Goal: Task Accomplishment & Management: Manage account settings

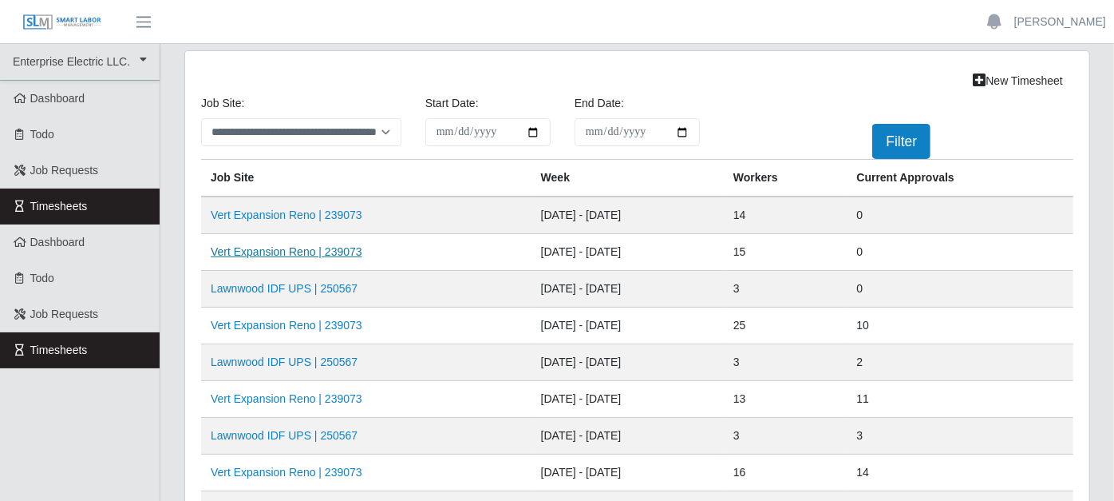
click at [306, 247] on link "Vert Expansion Reno | 239073" at bounding box center [287, 251] width 152 height 13
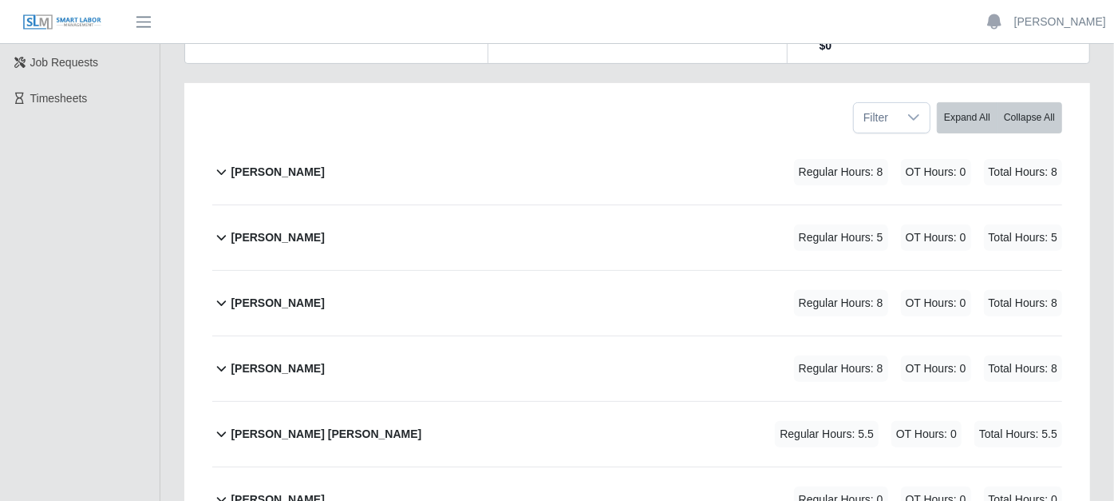
scroll to position [266, 0]
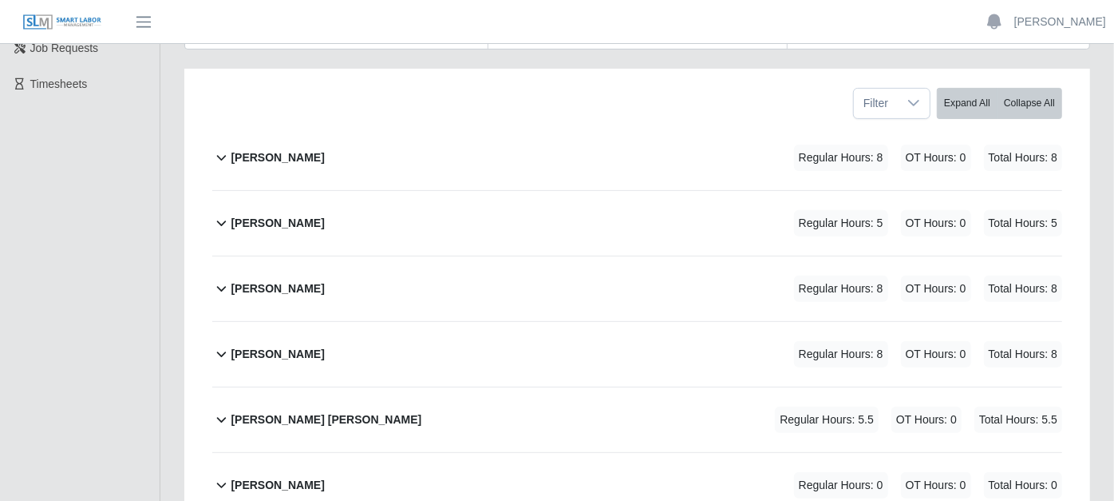
click at [223, 148] on icon at bounding box center [221, 157] width 18 height 19
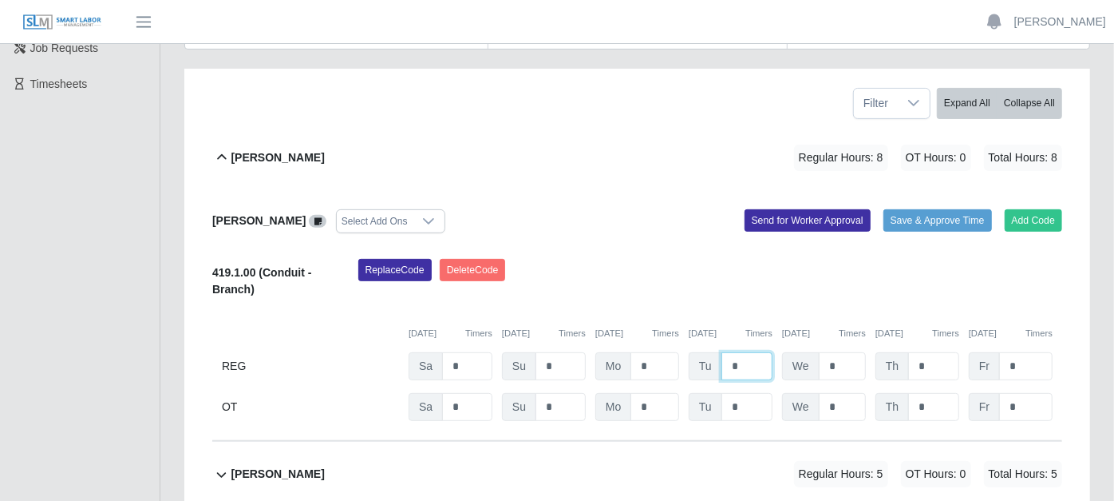
click at [748, 352] on input "*" at bounding box center [747, 366] width 51 height 28
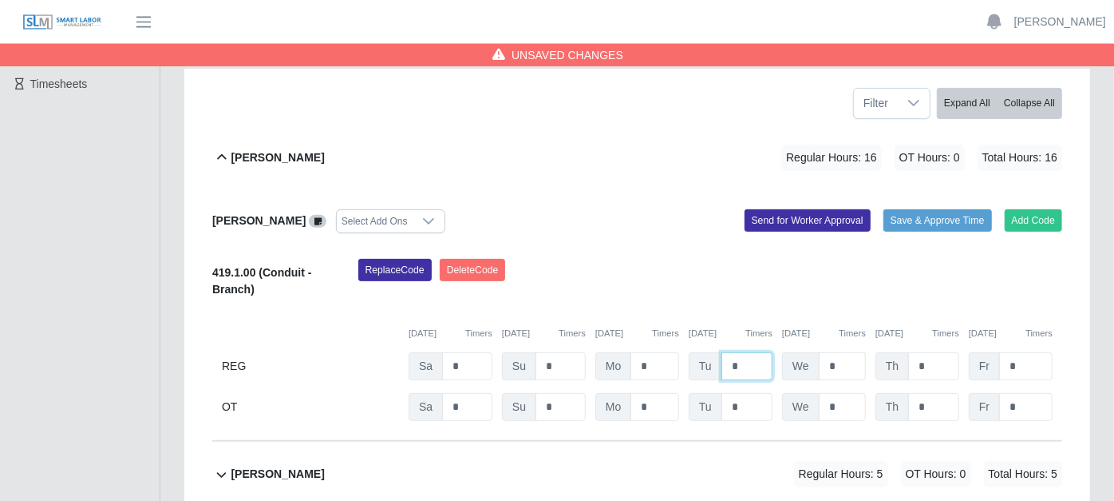
type input "*"
click at [841, 352] on input "*" at bounding box center [842, 366] width 47 height 28
click at [216, 465] on icon at bounding box center [221, 474] width 18 height 19
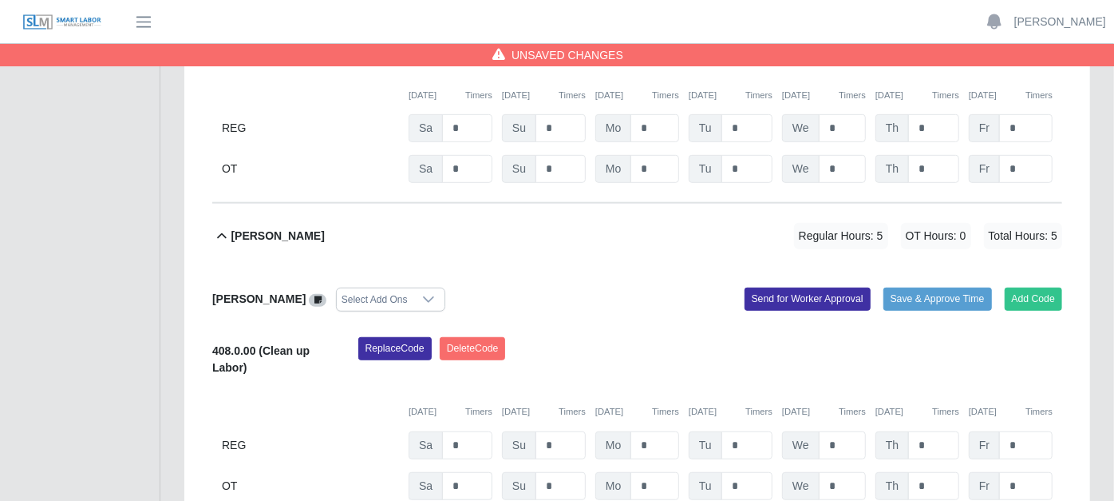
scroll to position [532, 0]
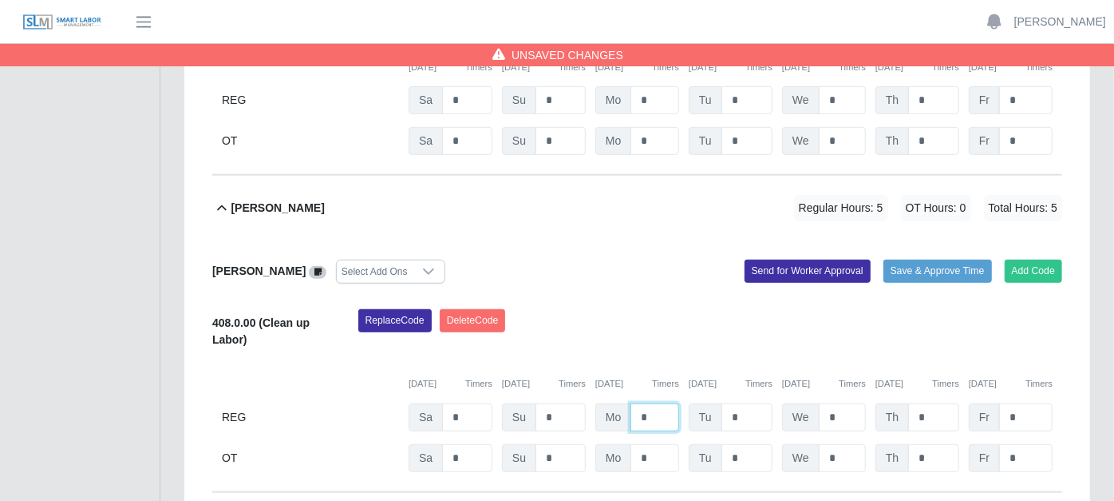
click at [648, 403] on input "*" at bounding box center [655, 417] width 49 height 28
type input "*"
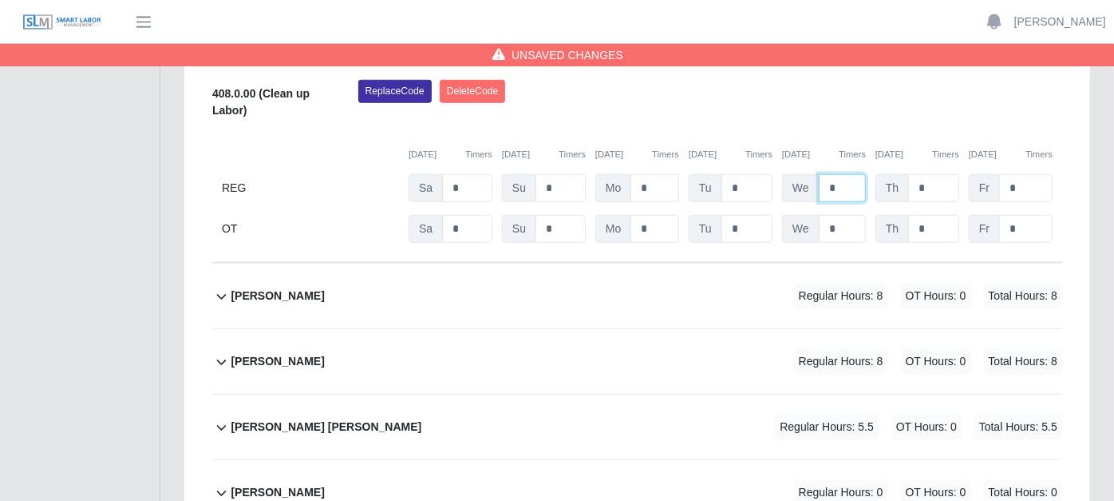
scroll to position [798, 0]
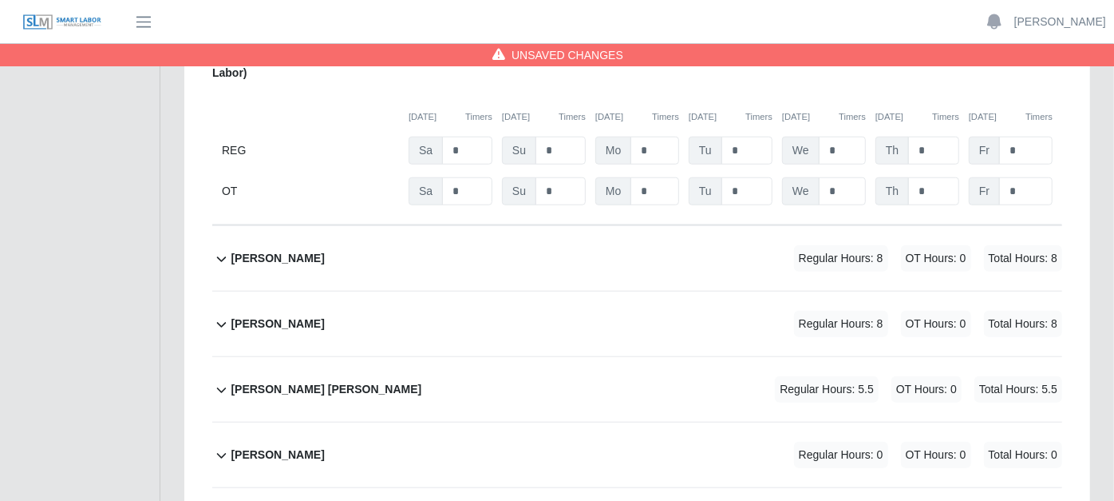
click at [219, 256] on icon at bounding box center [222, 259] width 10 height 6
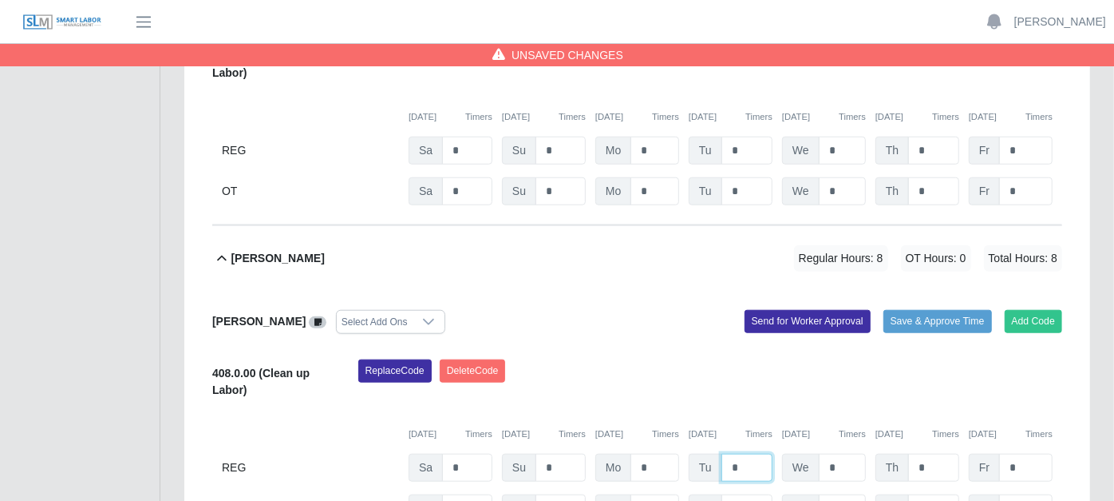
click at [752, 453] on input "*" at bounding box center [747, 467] width 51 height 28
type input "*"
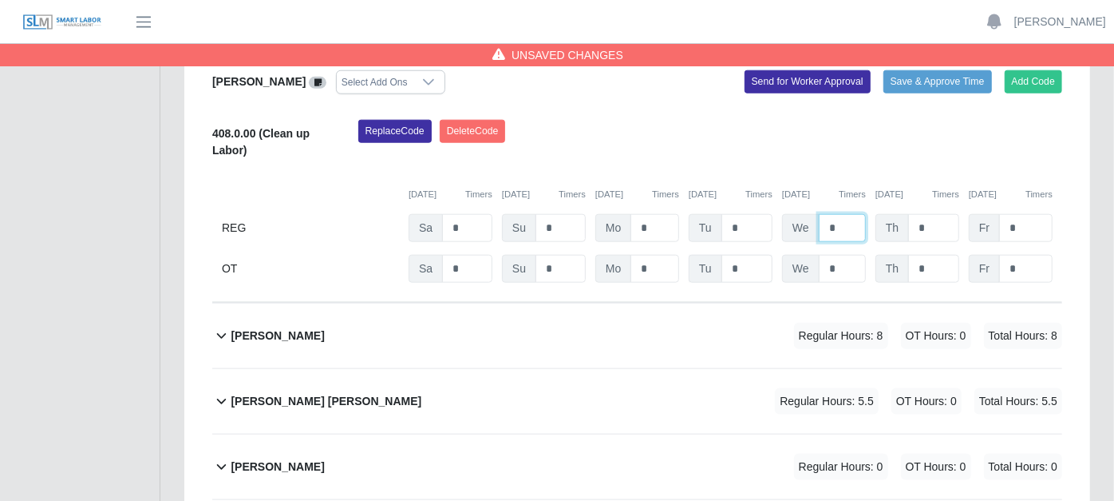
scroll to position [1064, 0]
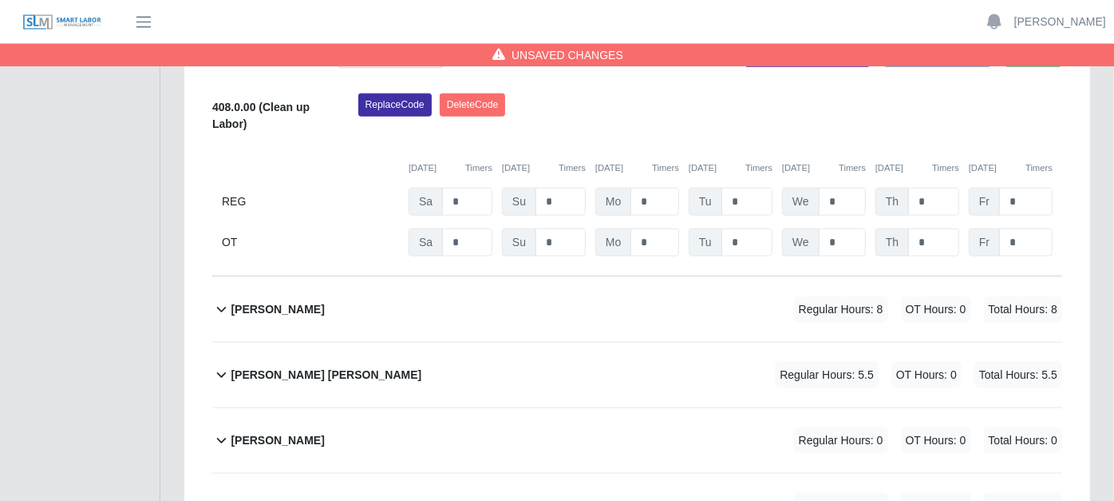
click at [220, 299] on icon at bounding box center [221, 308] width 18 height 19
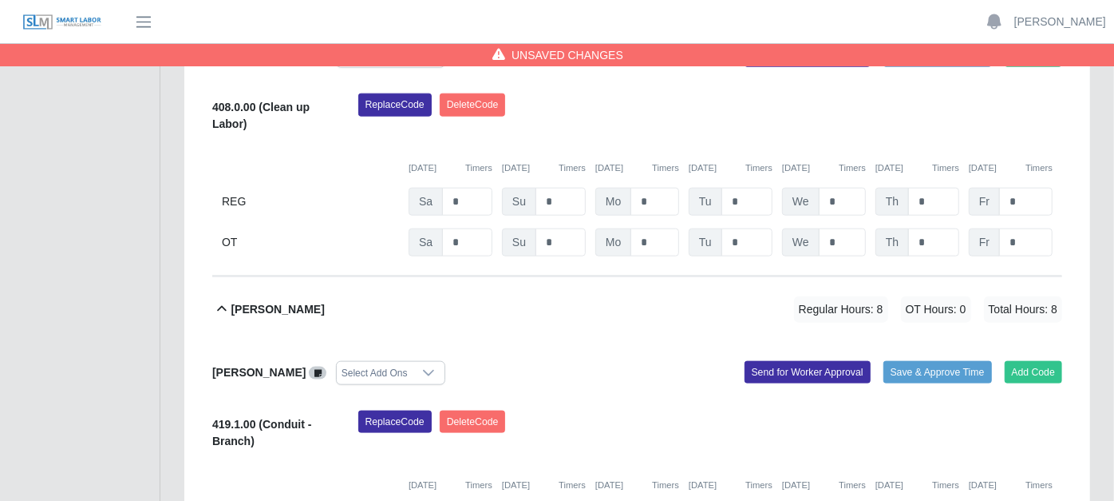
type input "*"
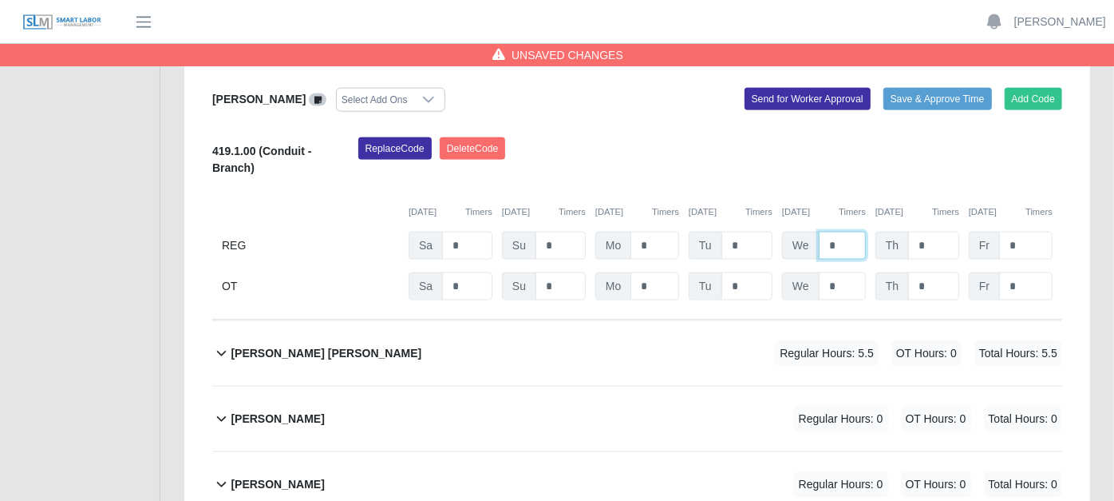
scroll to position [1363, 0]
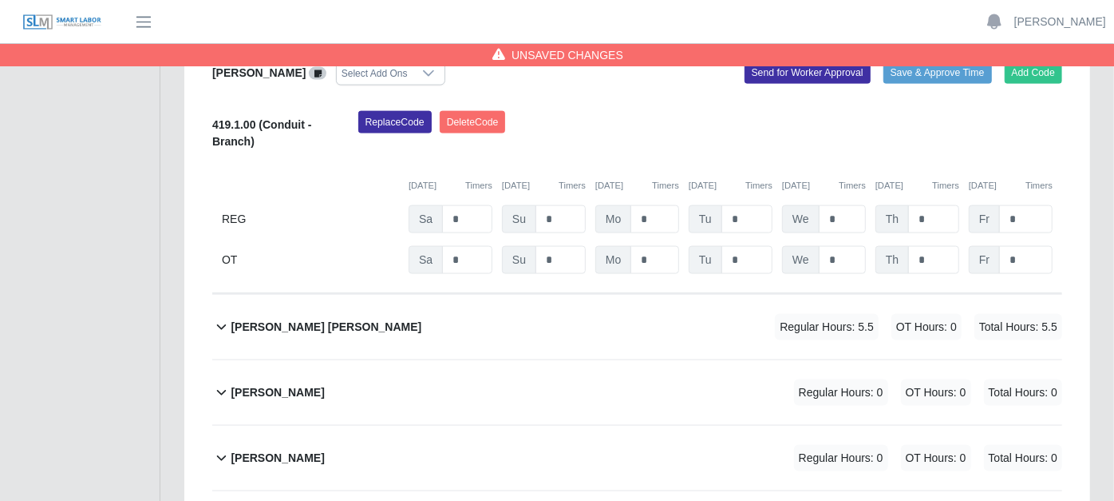
click at [219, 390] on icon at bounding box center [222, 393] width 10 height 6
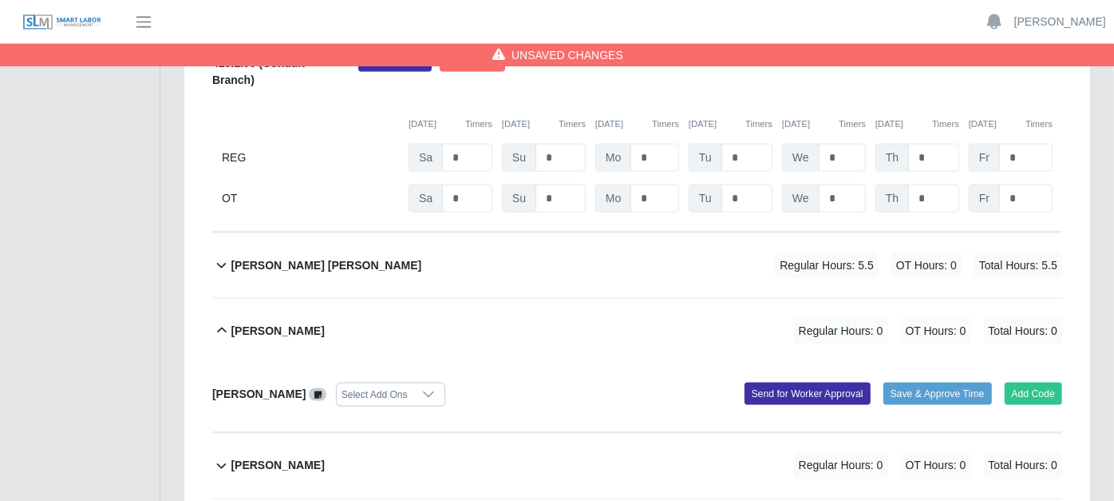
scroll to position [1453, 0]
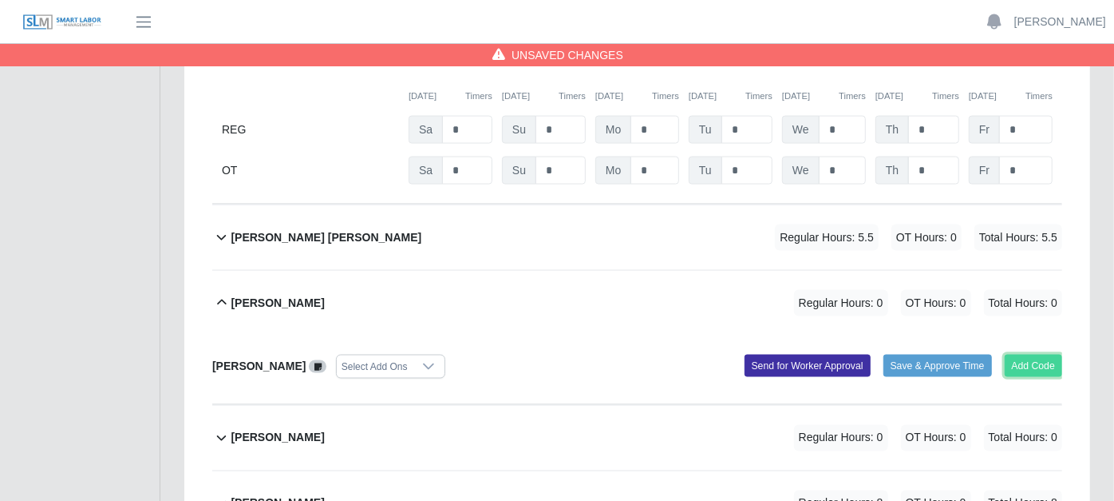
click at [1033, 354] on button "Add Code" at bounding box center [1034, 365] width 58 height 22
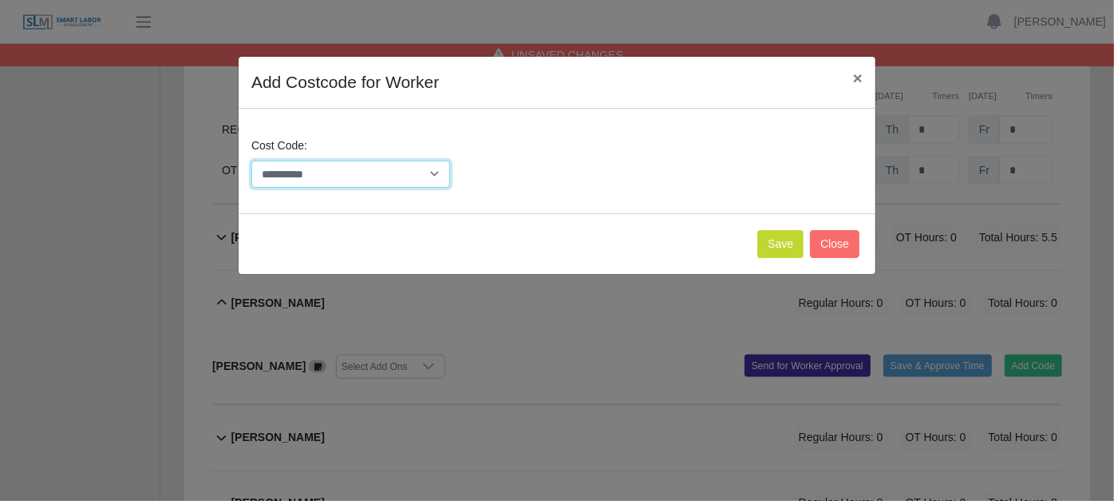
click at [441, 174] on select "**********" at bounding box center [350, 174] width 199 height 28
select select "**********"
click at [251, 160] on select "**********" at bounding box center [350, 174] width 199 height 28
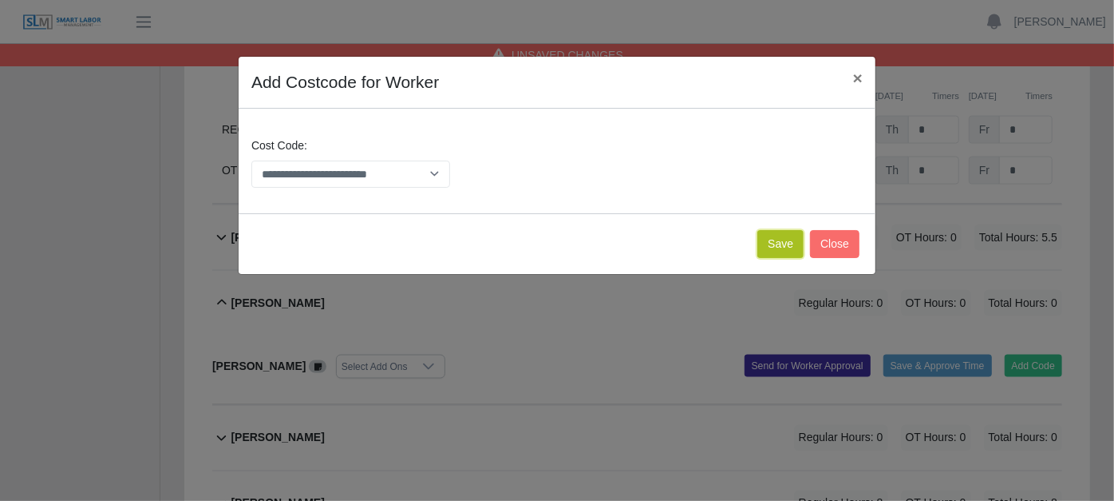
click at [775, 238] on button "Save" at bounding box center [781, 244] width 46 height 28
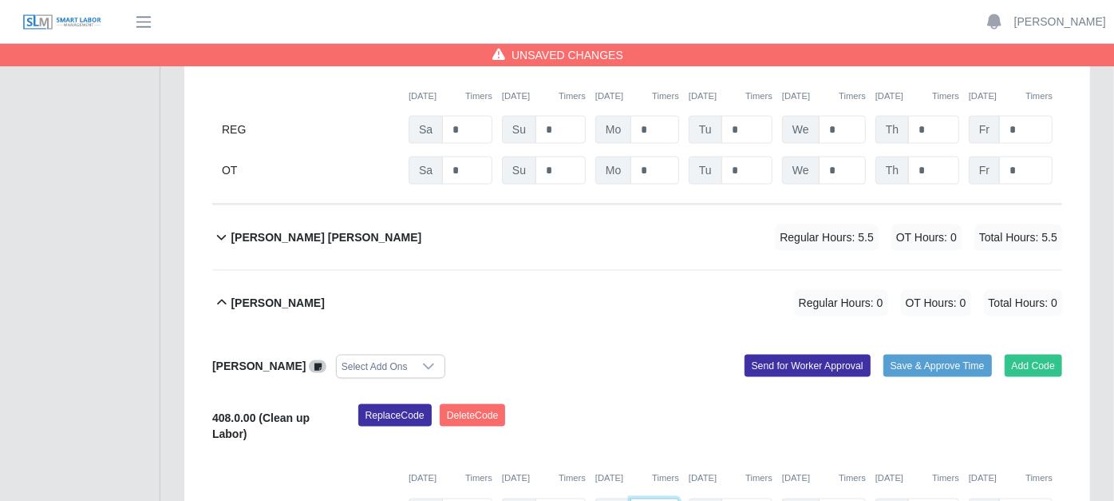
type input "*"
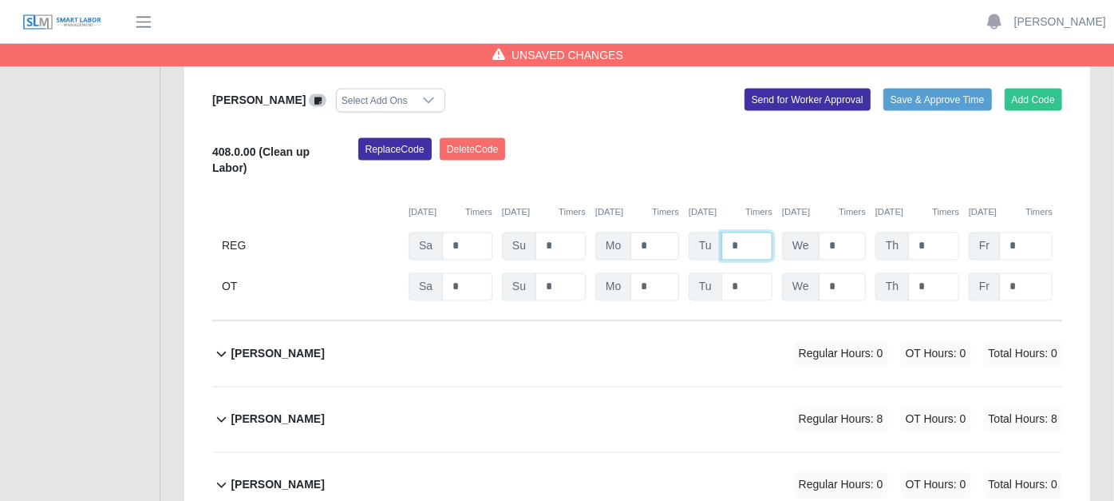
scroll to position [1807, 0]
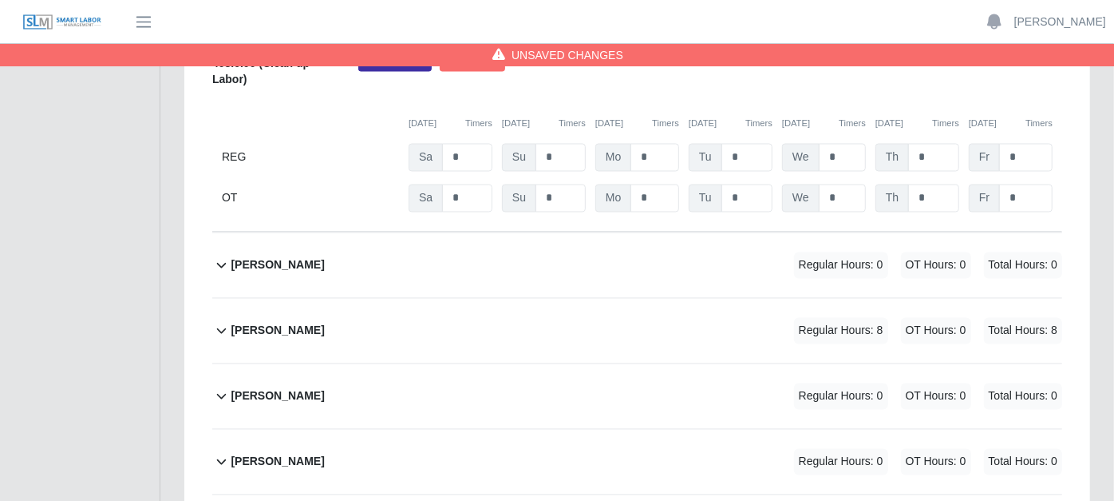
click at [216, 321] on icon at bounding box center [221, 330] width 18 height 19
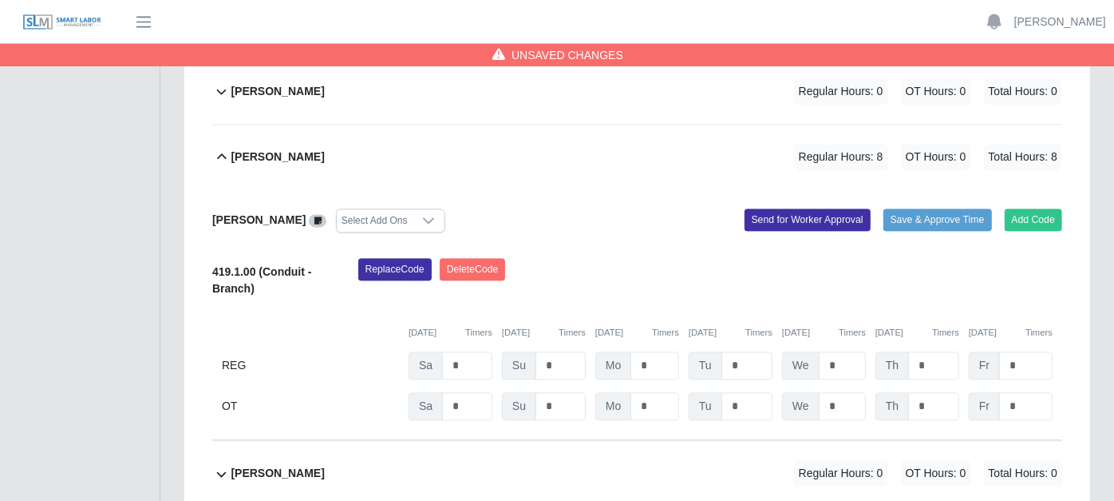
scroll to position [1984, 0]
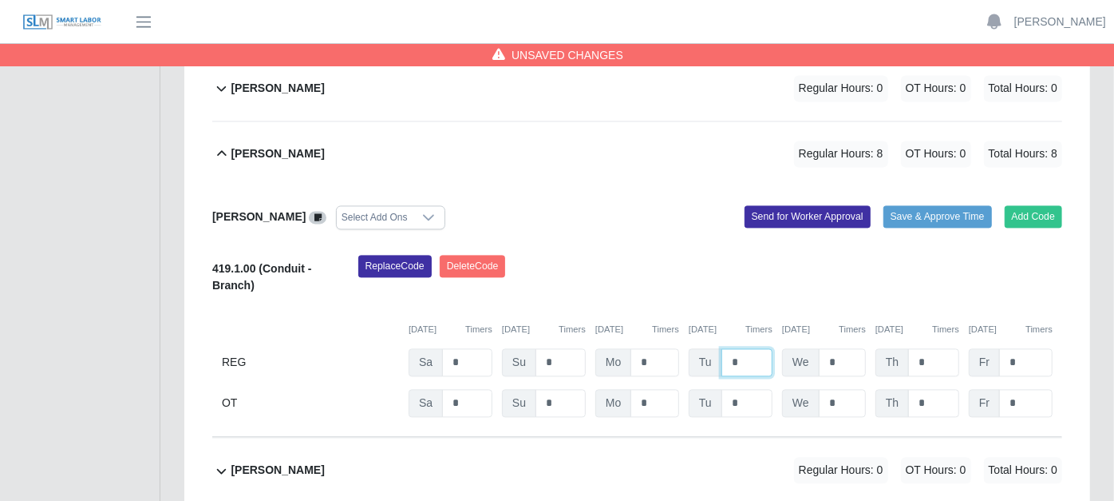
click at [761, 348] on input "*" at bounding box center [747, 362] width 51 height 28
type input "*"
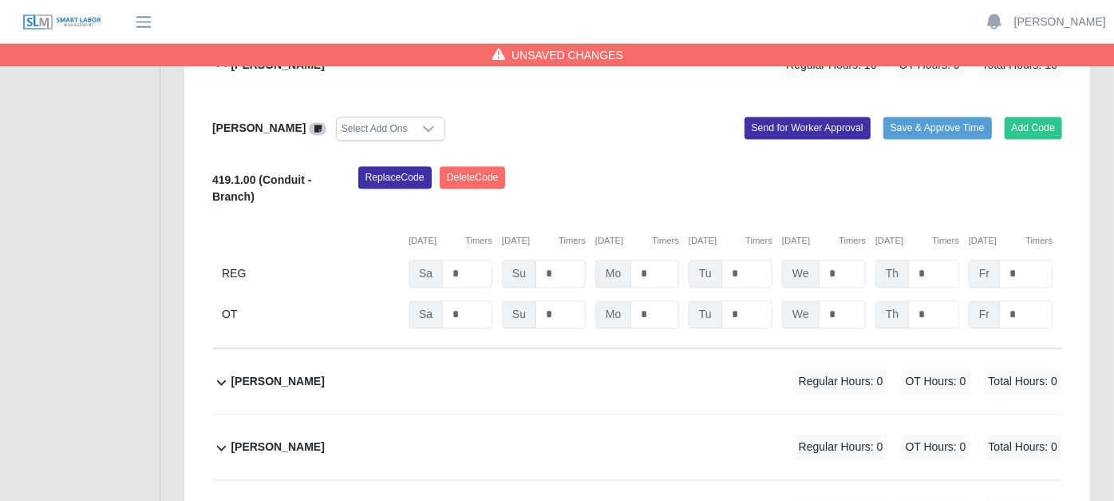
click at [217, 372] on icon at bounding box center [221, 381] width 18 height 19
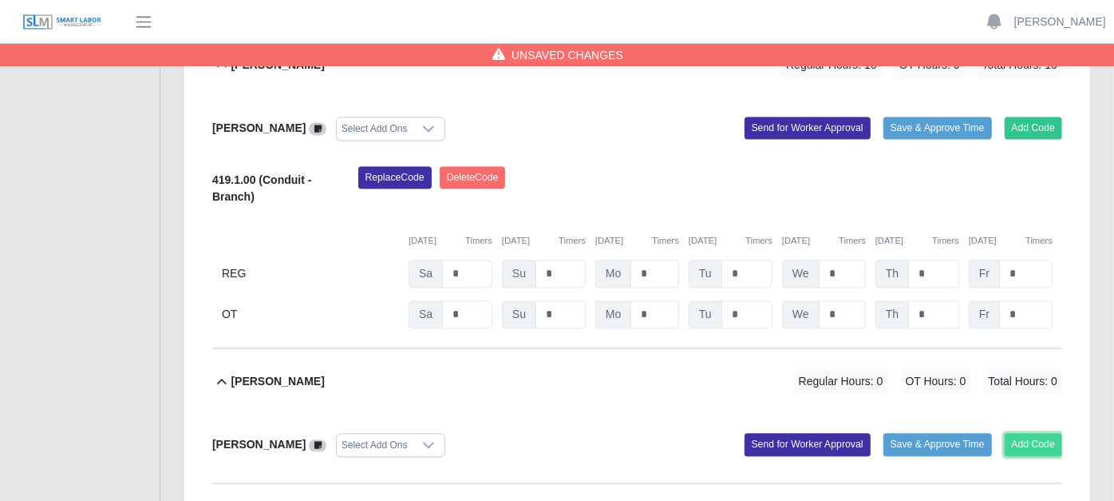
click at [1047, 433] on button "Add Code" at bounding box center [1034, 444] width 58 height 22
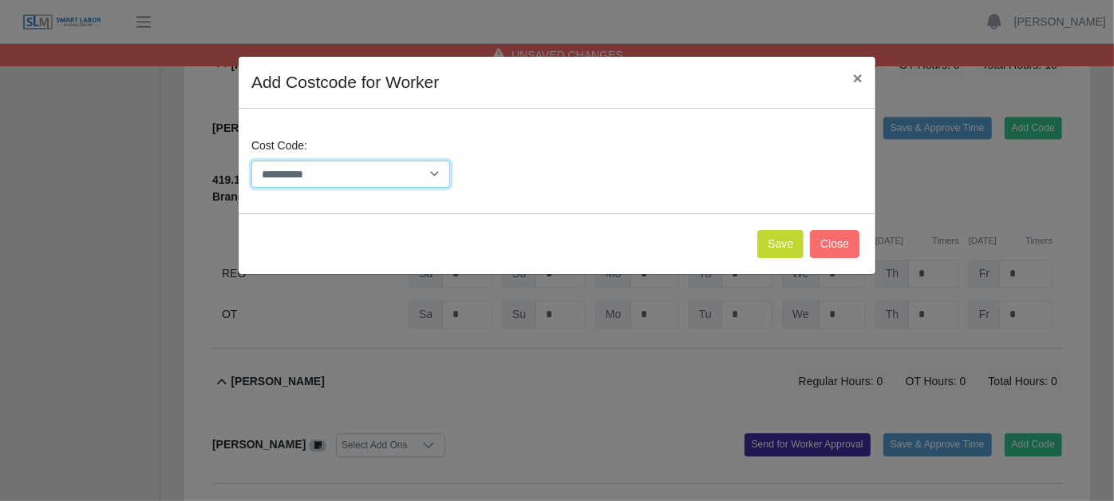
click at [433, 167] on select "**********" at bounding box center [350, 174] width 199 height 28
select select "**********"
click at [251, 160] on select "**********" at bounding box center [350, 174] width 199 height 28
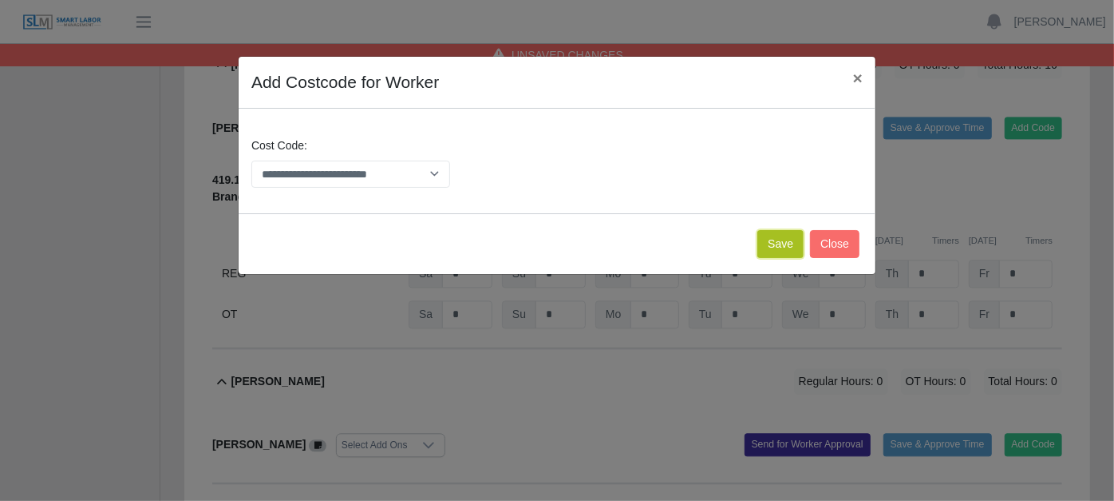
click at [779, 239] on button "Save" at bounding box center [781, 244] width 46 height 28
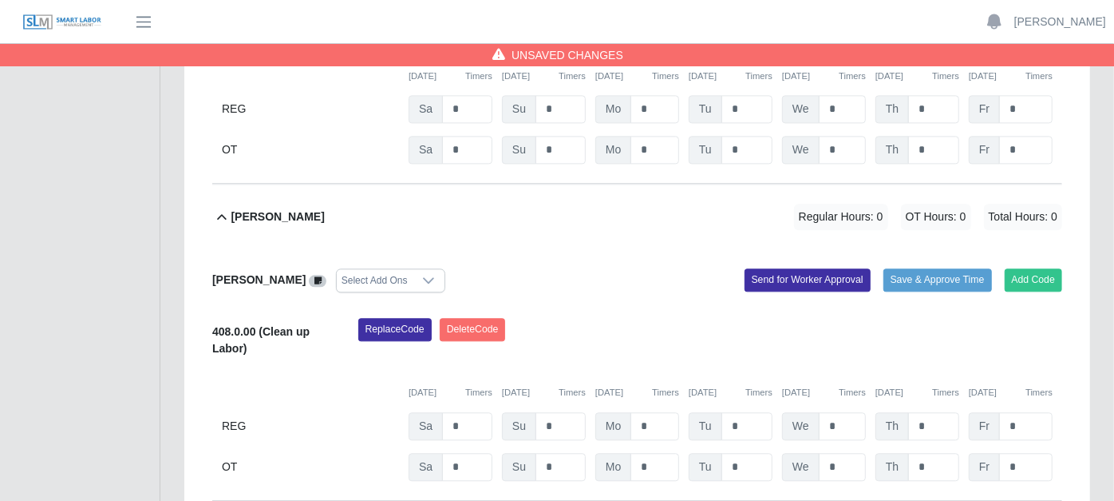
scroll to position [2251, 0]
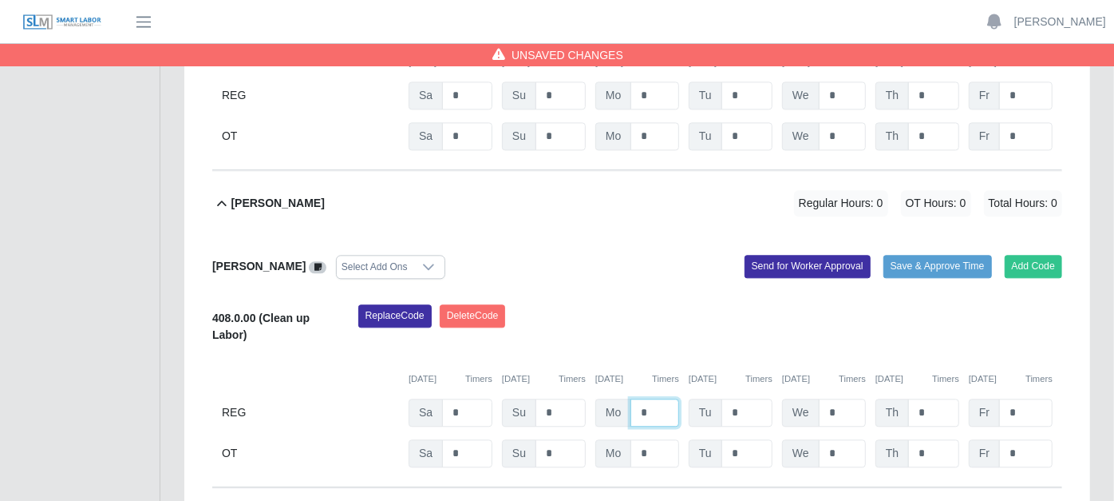
type input "*"
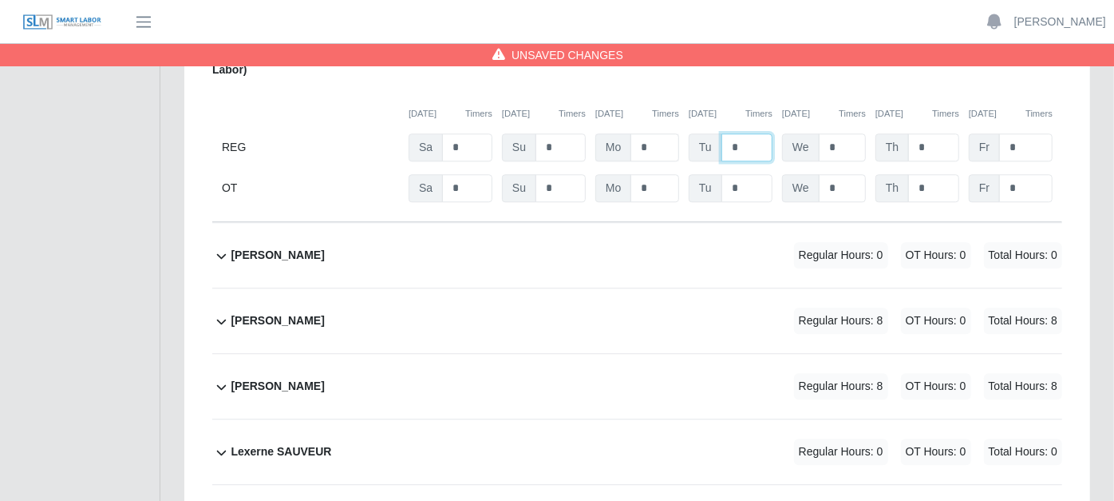
scroll to position [2517, 0]
click at [224, 318] on icon at bounding box center [222, 321] width 10 height 6
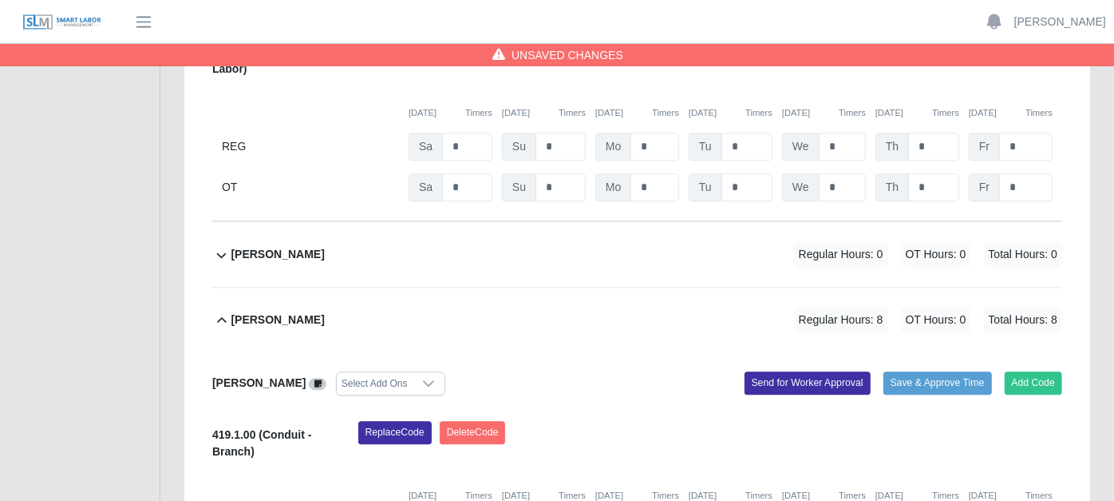
type input "*"
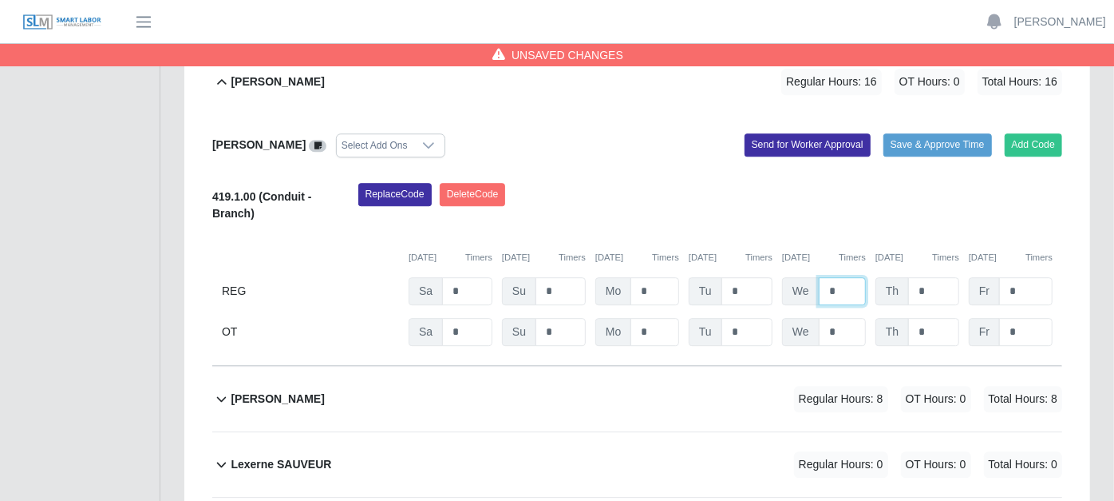
scroll to position [2783, 0]
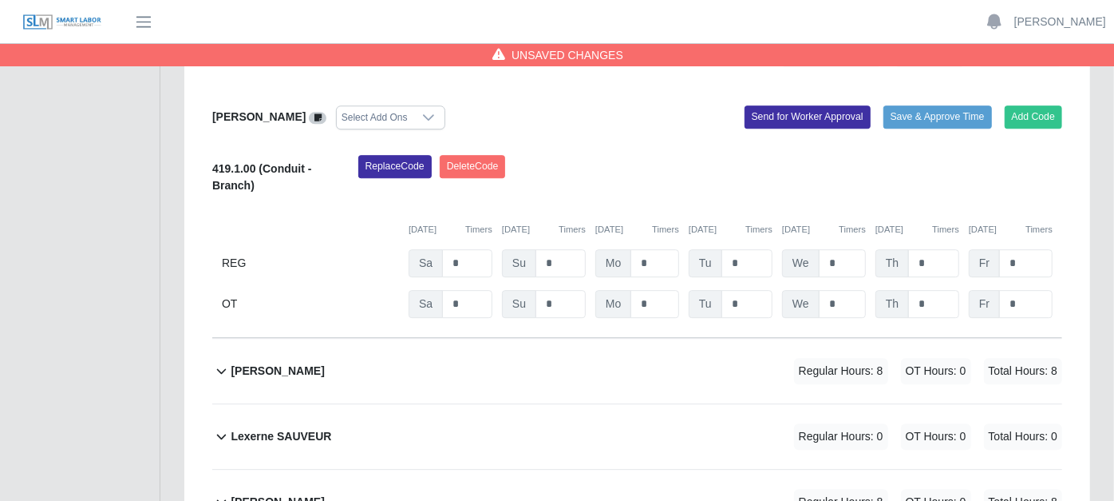
click at [224, 361] on icon at bounding box center [221, 370] width 18 height 19
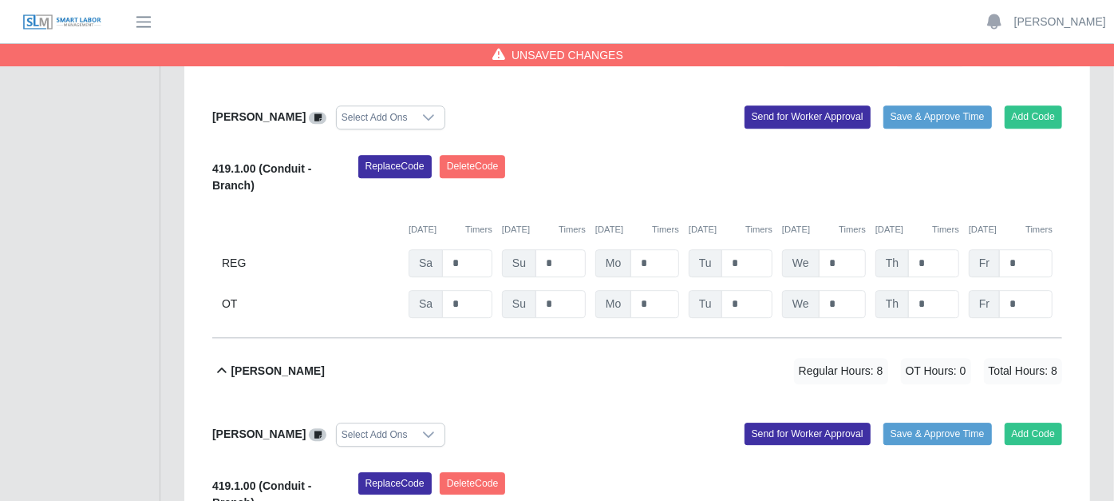
scroll to position [2871, 0]
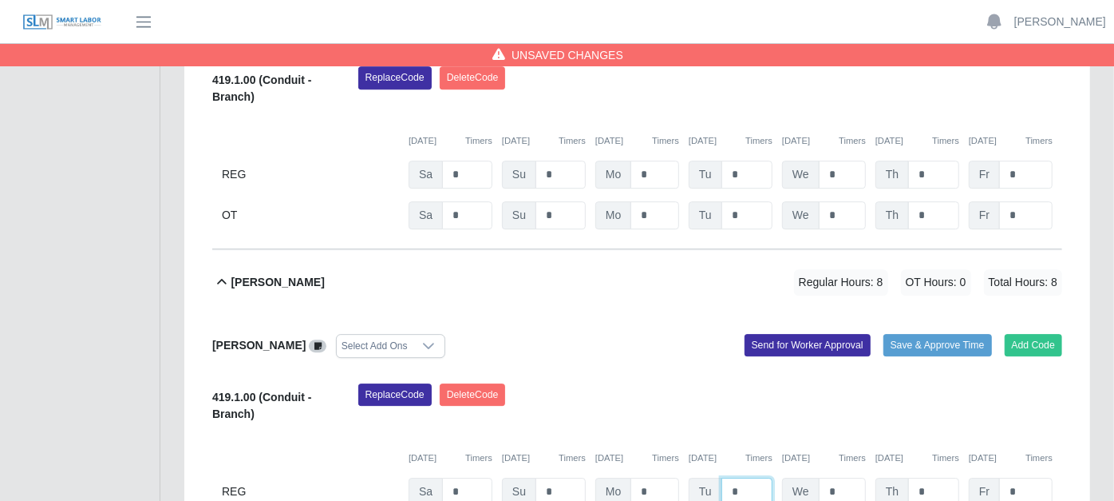
click at [746, 477] on input "*" at bounding box center [747, 491] width 51 height 28
type input "*"
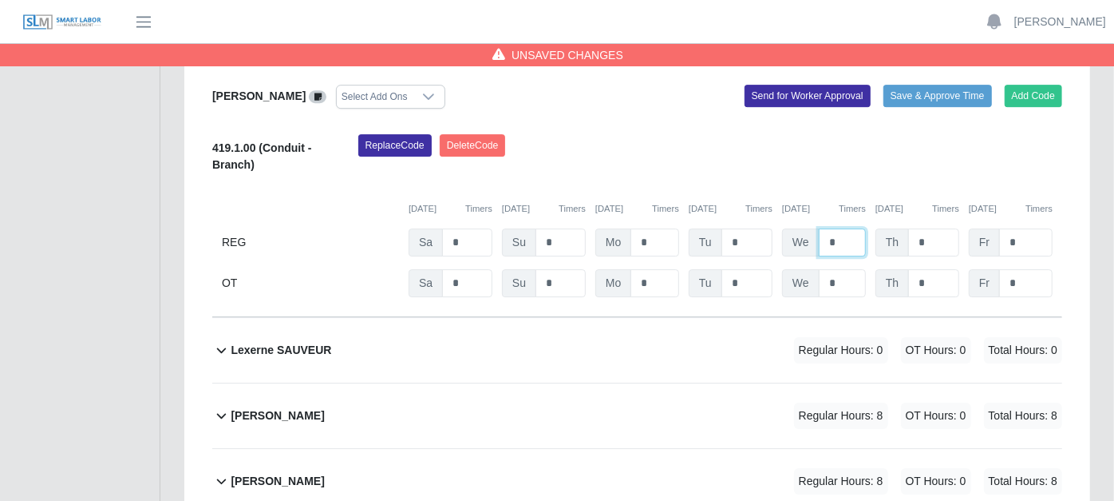
scroll to position [3138, 0]
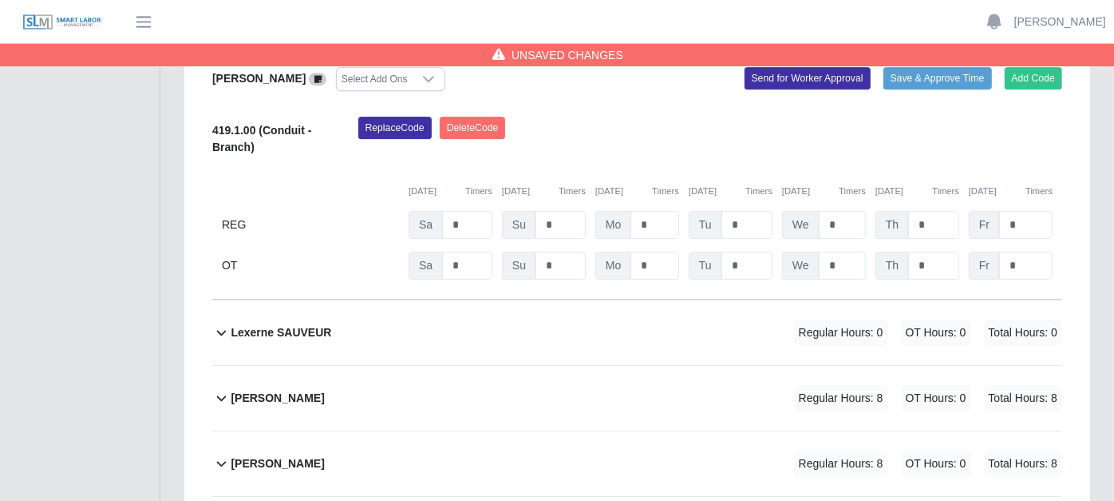
click at [224, 322] on icon at bounding box center [221, 331] width 18 height 19
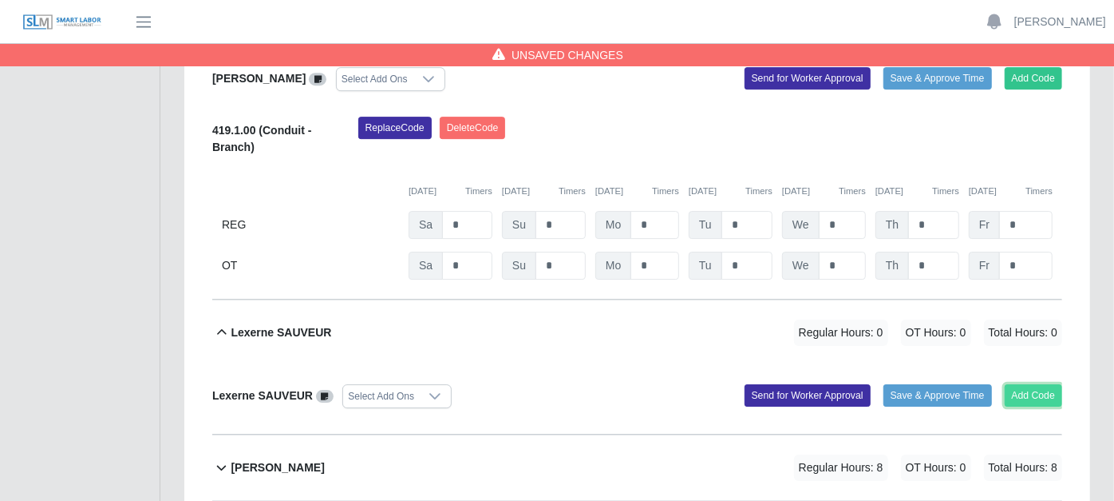
click at [1012, 384] on button "Add Code" at bounding box center [1034, 395] width 58 height 22
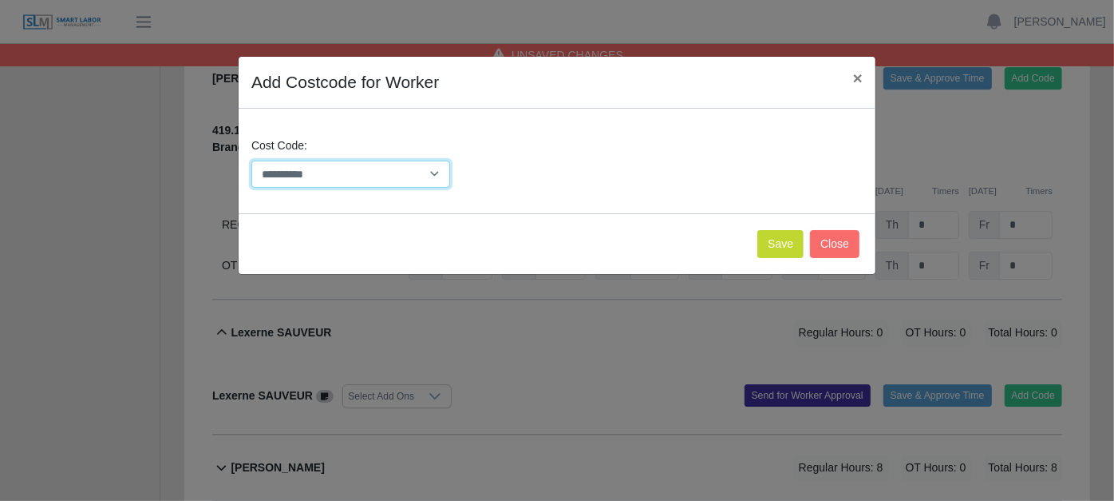
click at [433, 170] on select "**********" at bounding box center [350, 174] width 199 height 28
select select "**********"
click at [251, 160] on select "**********" at bounding box center [350, 174] width 199 height 28
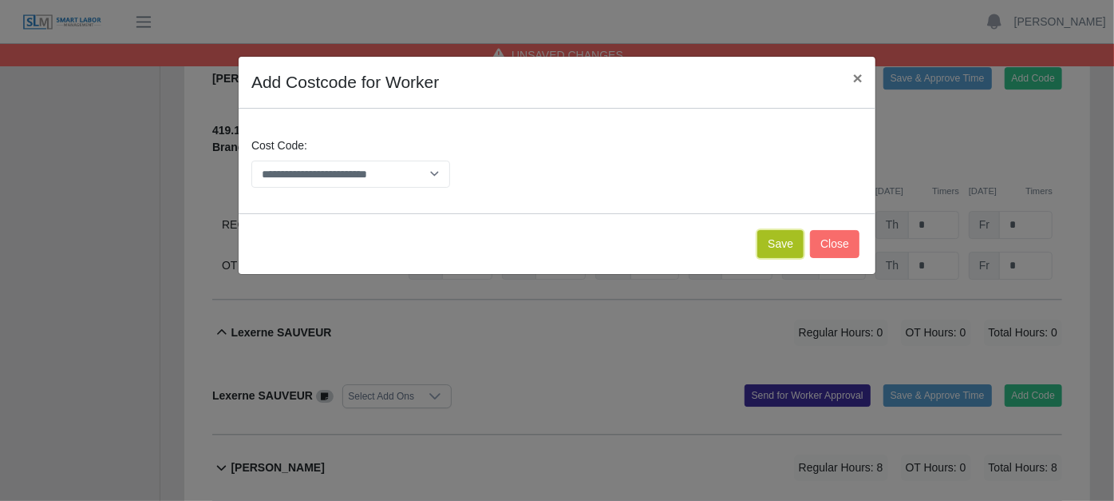
click at [775, 235] on button "Save" at bounding box center [781, 244] width 46 height 28
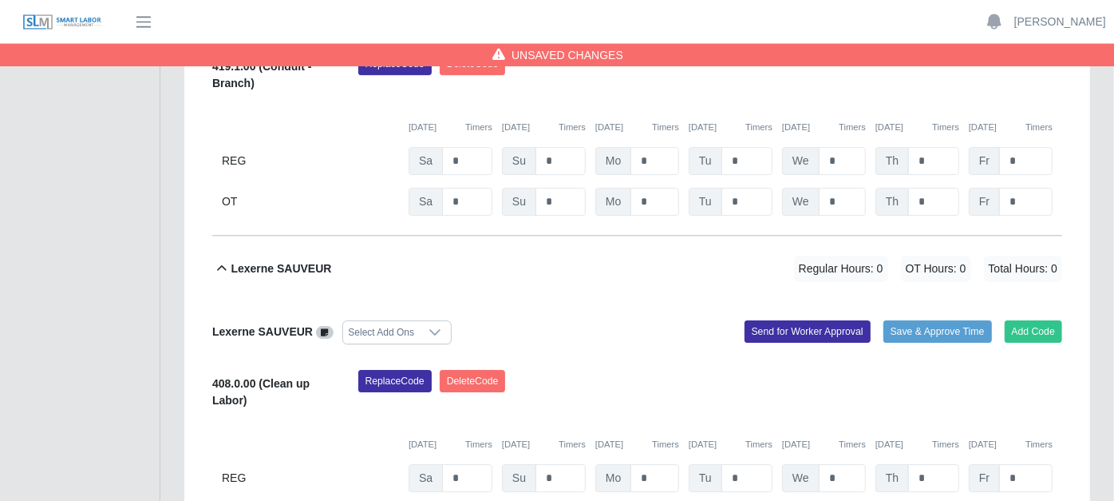
scroll to position [3227, 0]
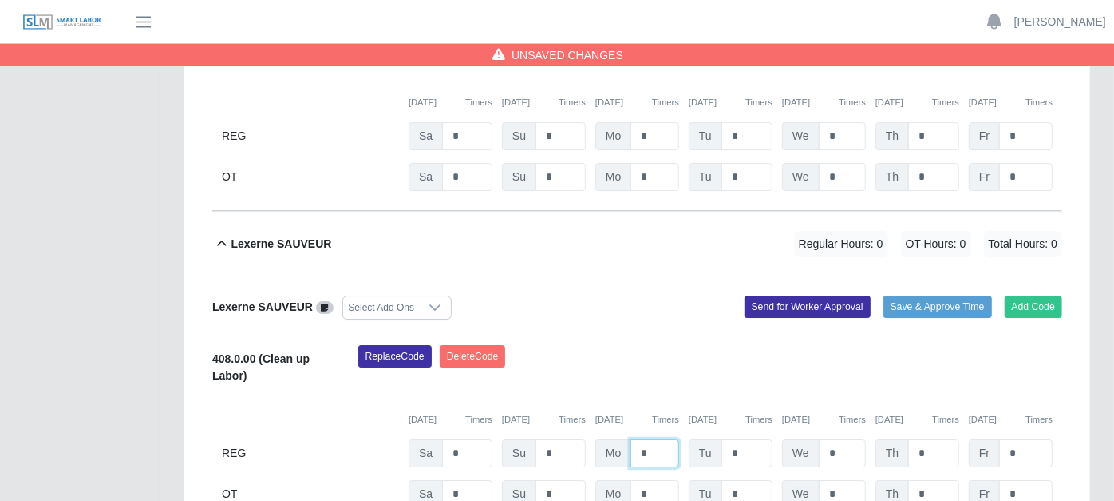
type input "*"
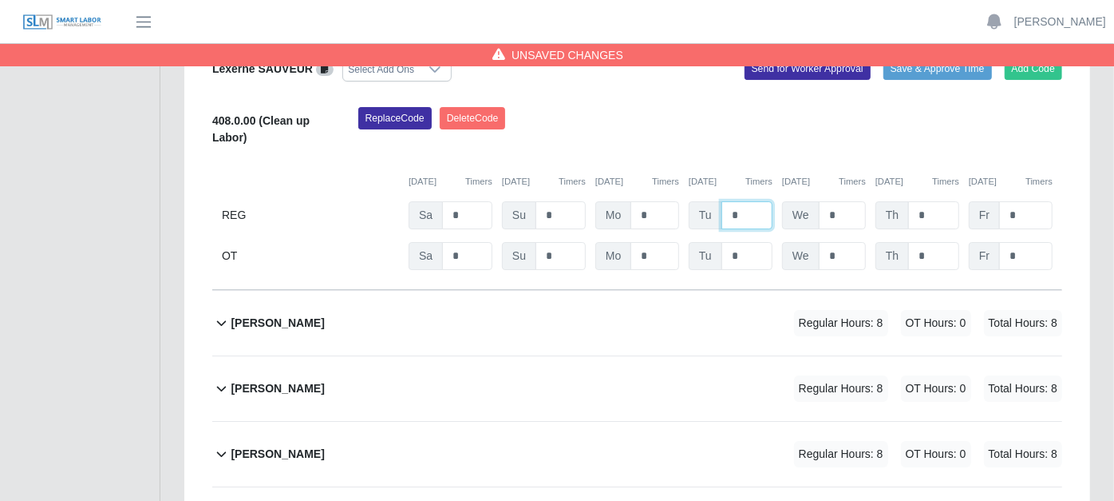
scroll to position [3492, 0]
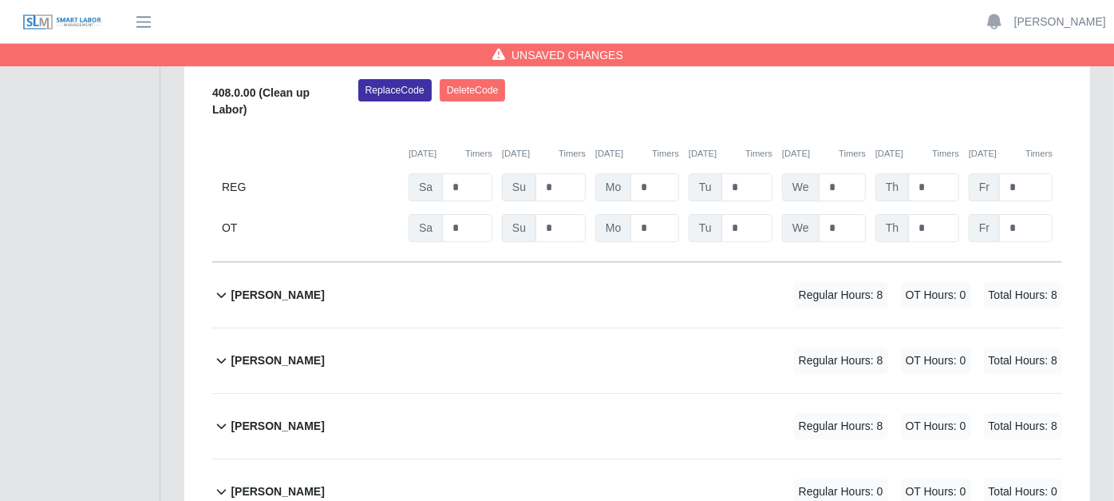
click at [218, 285] on icon at bounding box center [221, 294] width 18 height 19
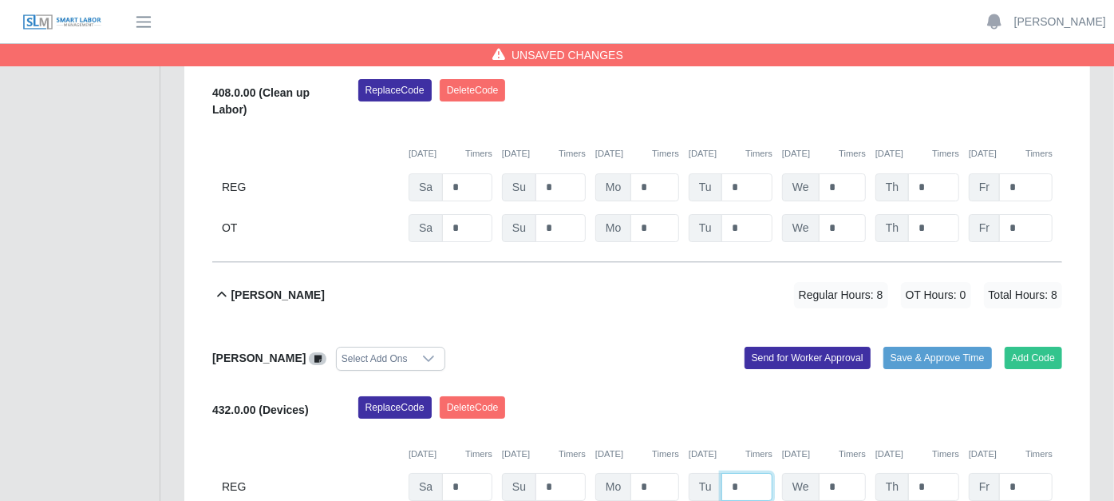
click at [750, 473] on input "*" at bounding box center [747, 487] width 51 height 28
type input "*"
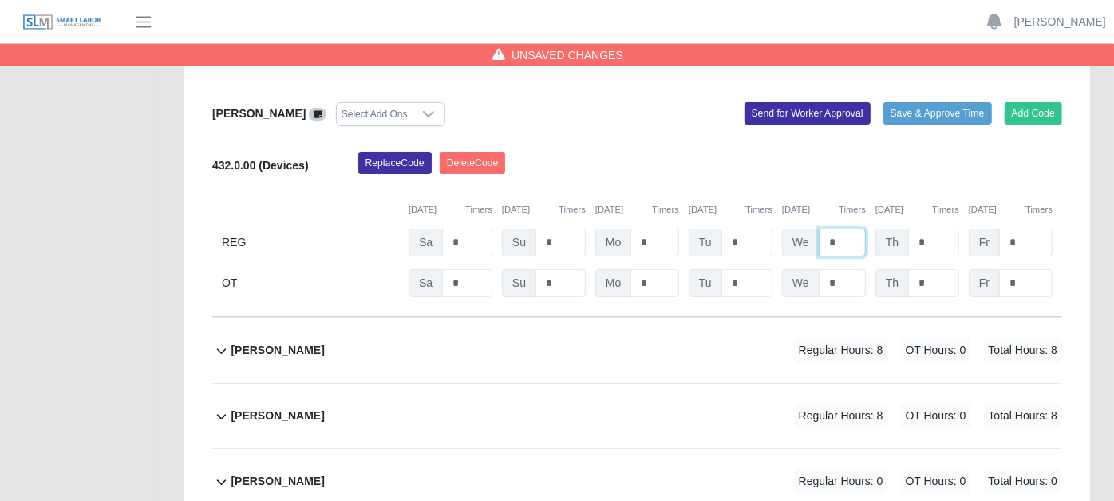
scroll to position [3758, 0]
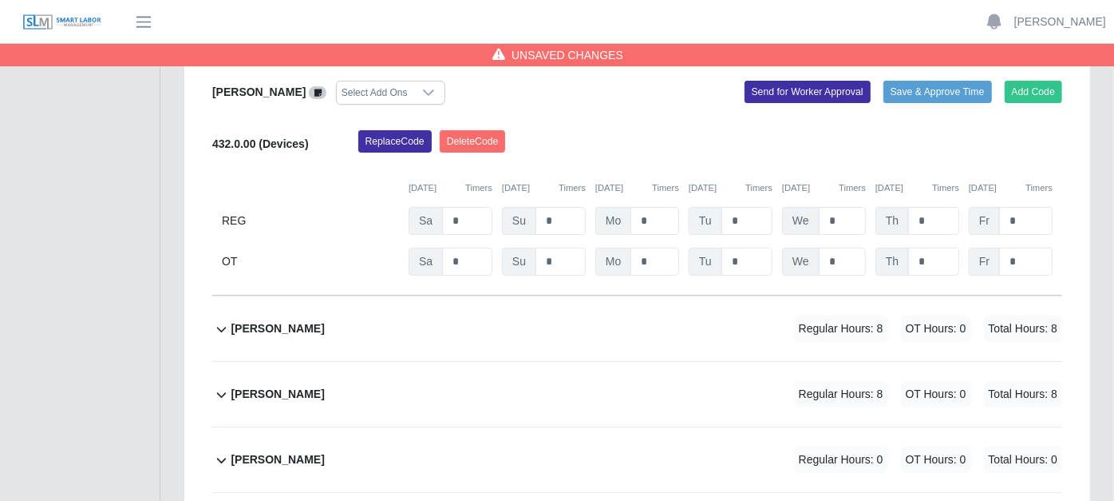
click at [221, 385] on icon at bounding box center [221, 394] width 18 height 19
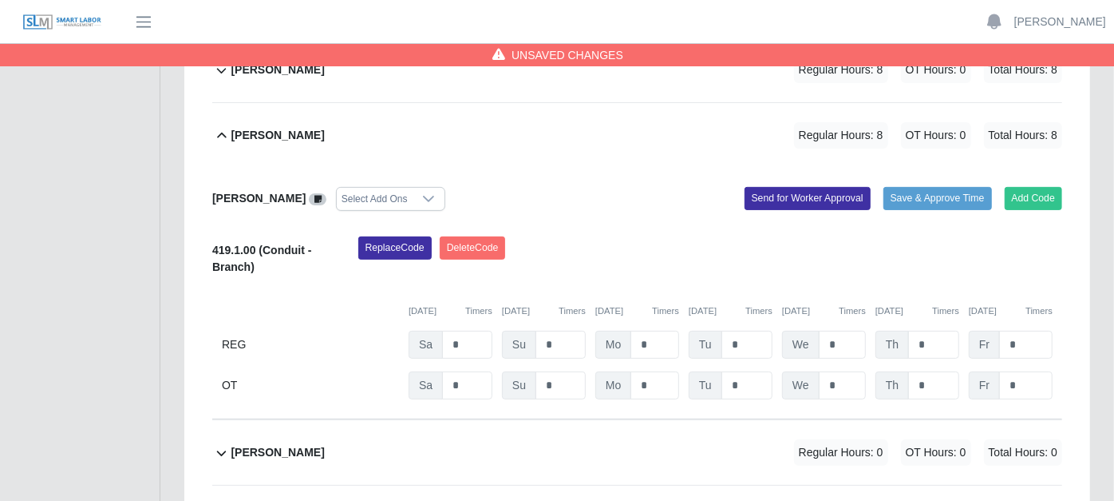
scroll to position [4025, 0]
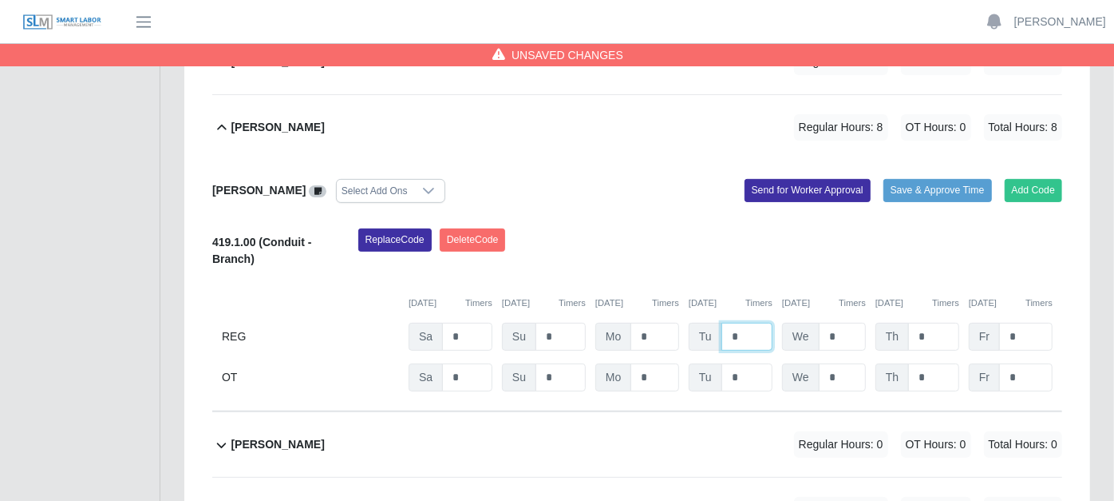
click at [757, 322] on input "*" at bounding box center [747, 336] width 51 height 28
type input "*"
click at [838, 322] on input "*" at bounding box center [842, 336] width 47 height 28
click at [221, 435] on icon at bounding box center [221, 444] width 18 height 19
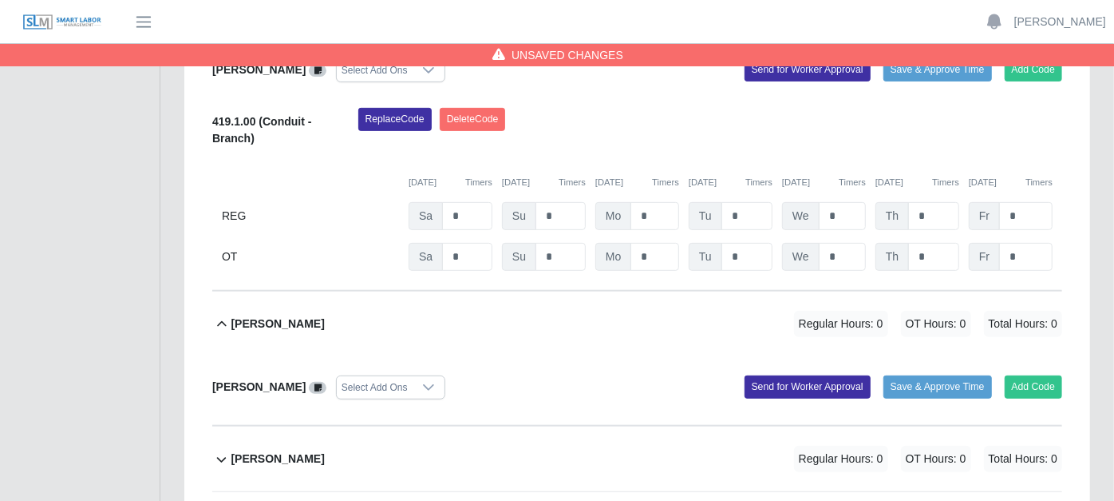
scroll to position [4202, 0]
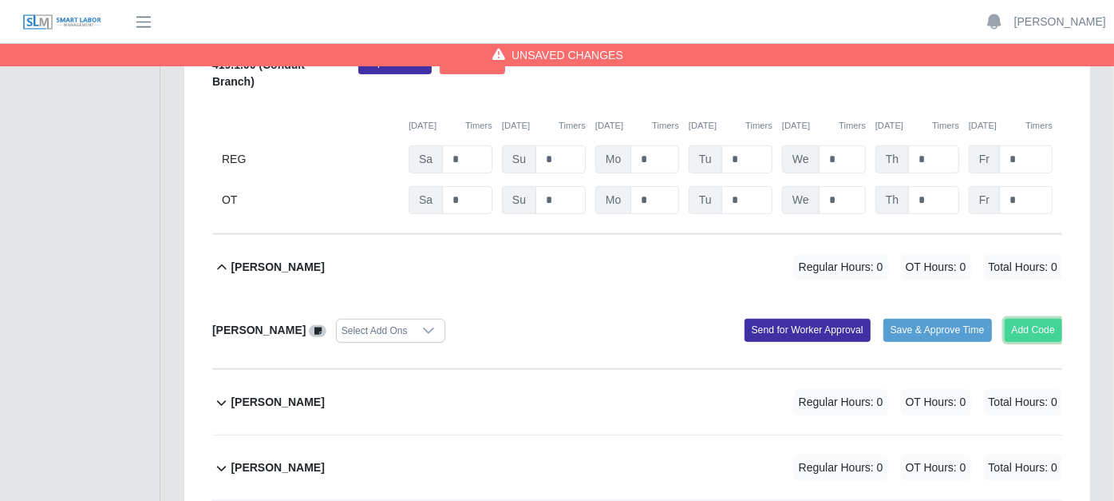
click at [1027, 319] on button "Add Code" at bounding box center [1034, 330] width 58 height 22
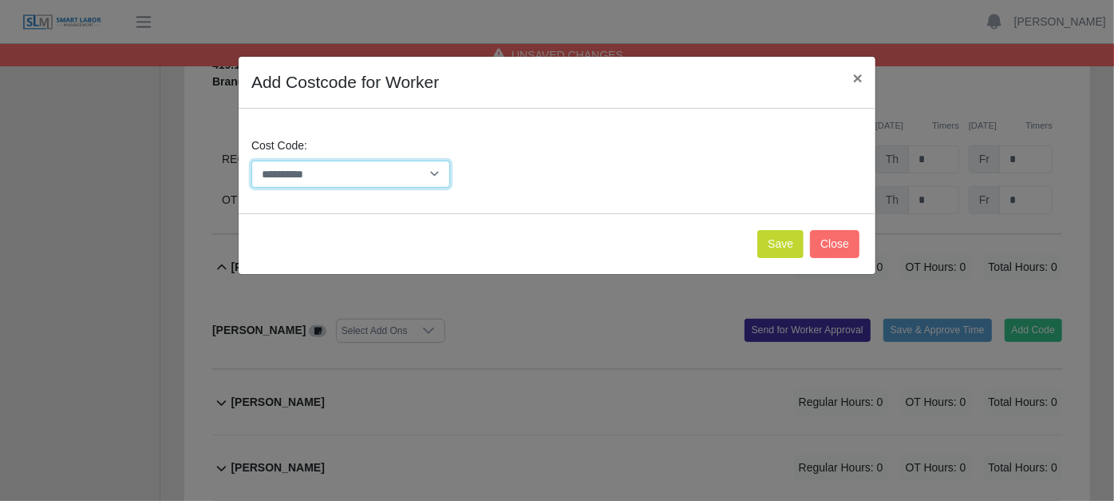
click at [434, 179] on select "**********" at bounding box center [350, 174] width 199 height 28
select select "**********"
click at [251, 160] on select "**********" at bounding box center [350, 174] width 199 height 28
click at [795, 243] on button "Save" at bounding box center [781, 244] width 46 height 28
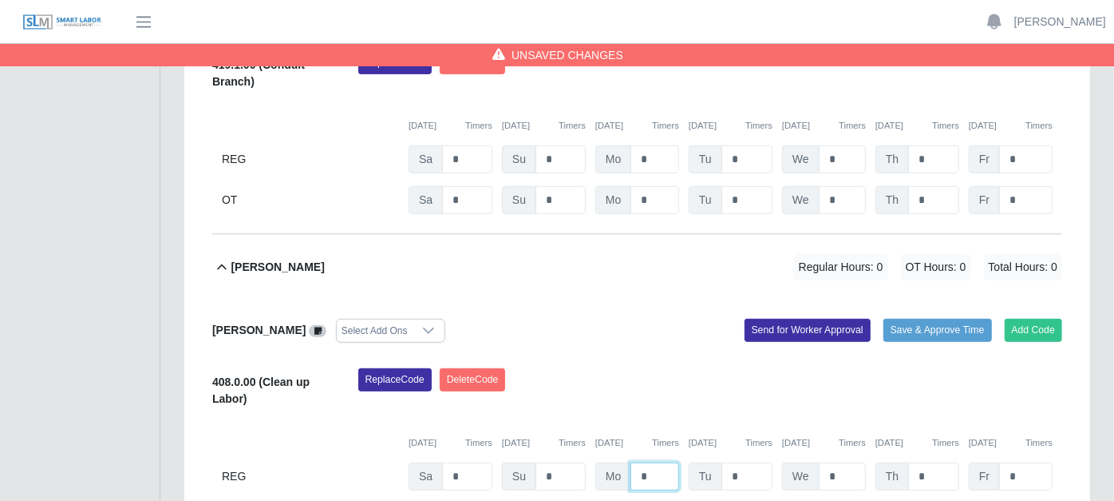
type input "*"
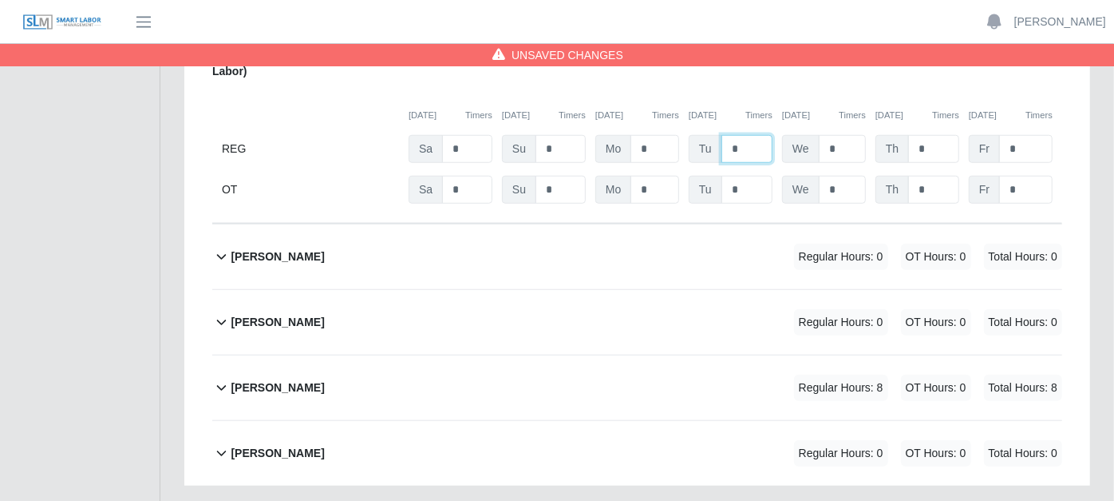
scroll to position [4556, 0]
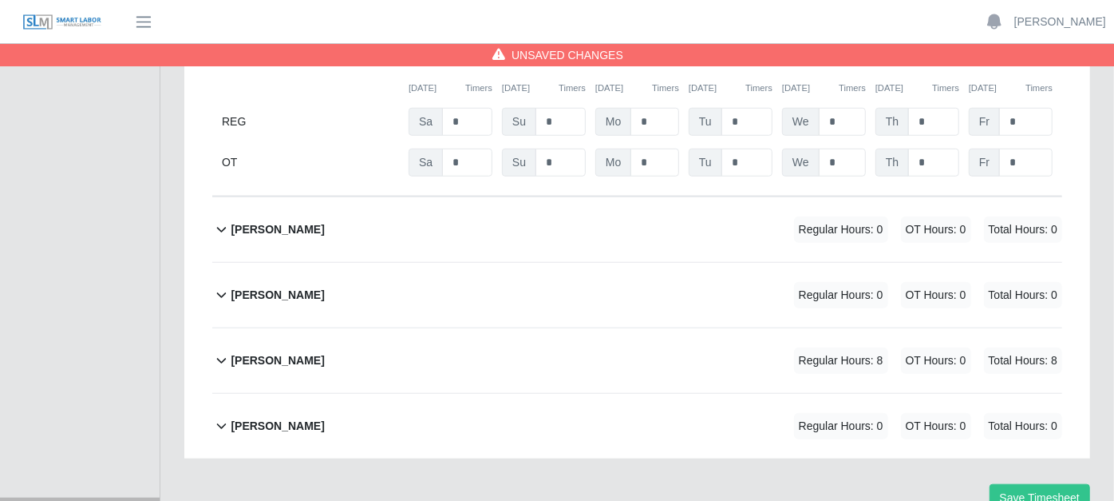
click at [216, 285] on icon at bounding box center [221, 294] width 18 height 19
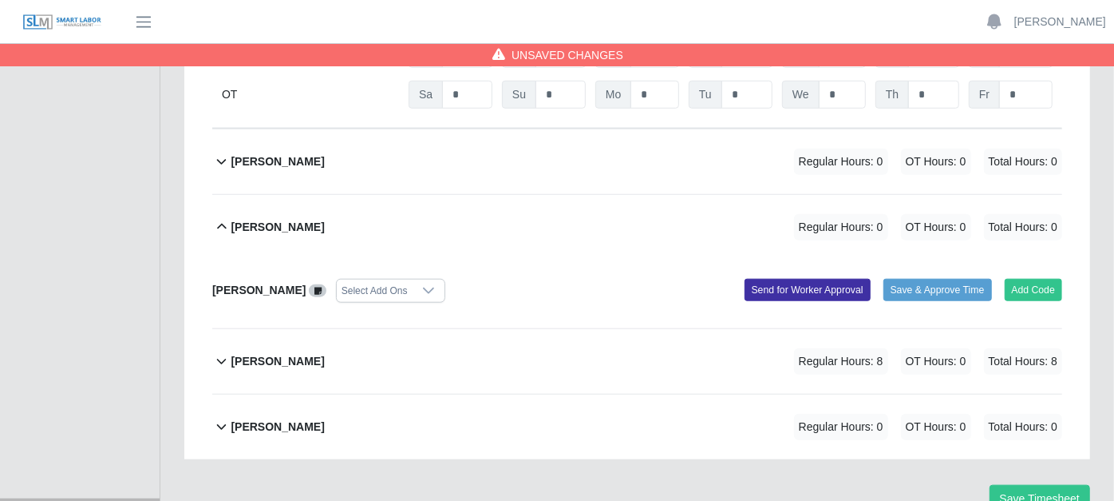
scroll to position [4625, 0]
click at [1023, 278] on button "Add Code" at bounding box center [1034, 289] width 58 height 22
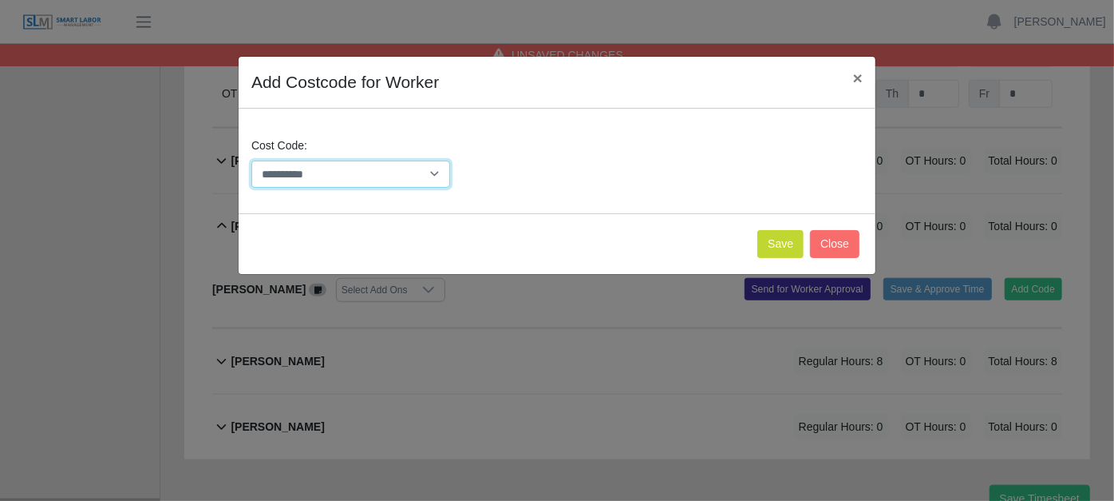
click at [439, 172] on select "**********" at bounding box center [350, 174] width 199 height 28
select select "**********"
click at [251, 160] on select "**********" at bounding box center [350, 174] width 199 height 28
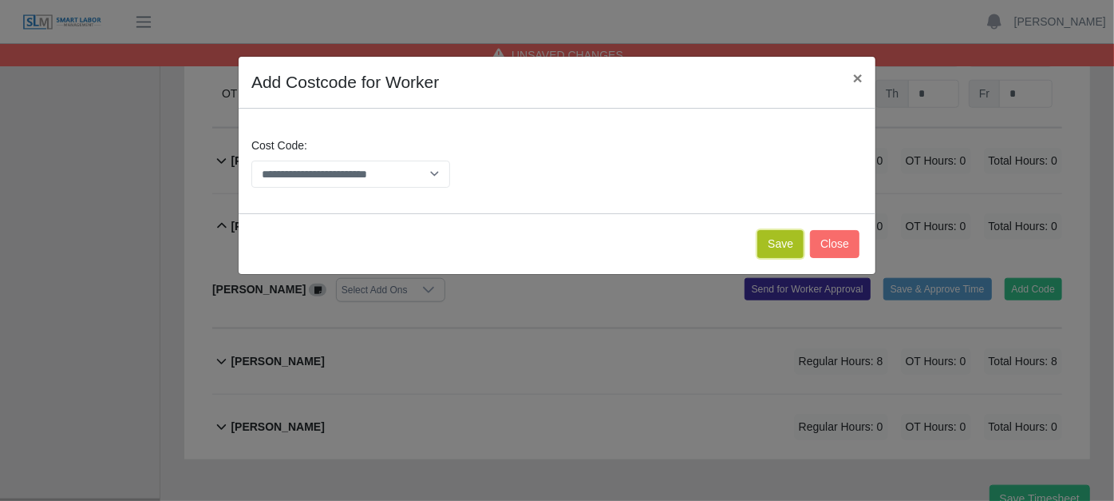
click at [788, 240] on button "Save" at bounding box center [781, 244] width 46 height 28
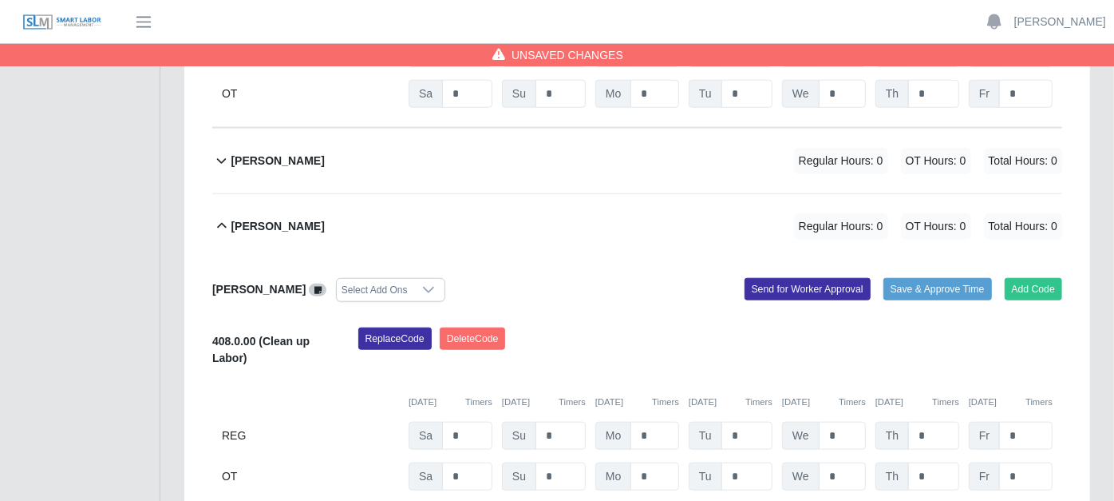
scroll to position [4807, 0]
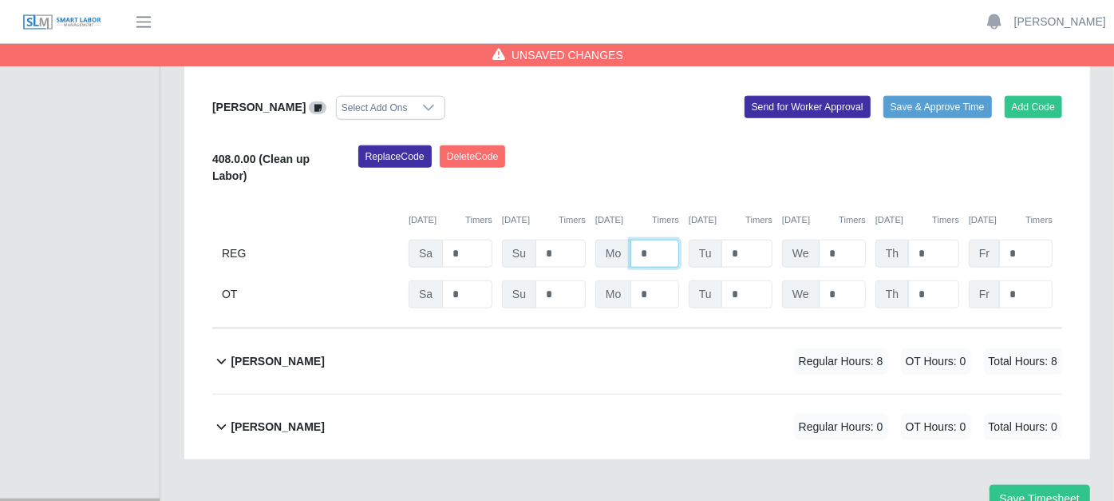
type input "*"
click at [222, 351] on icon at bounding box center [221, 360] width 18 height 19
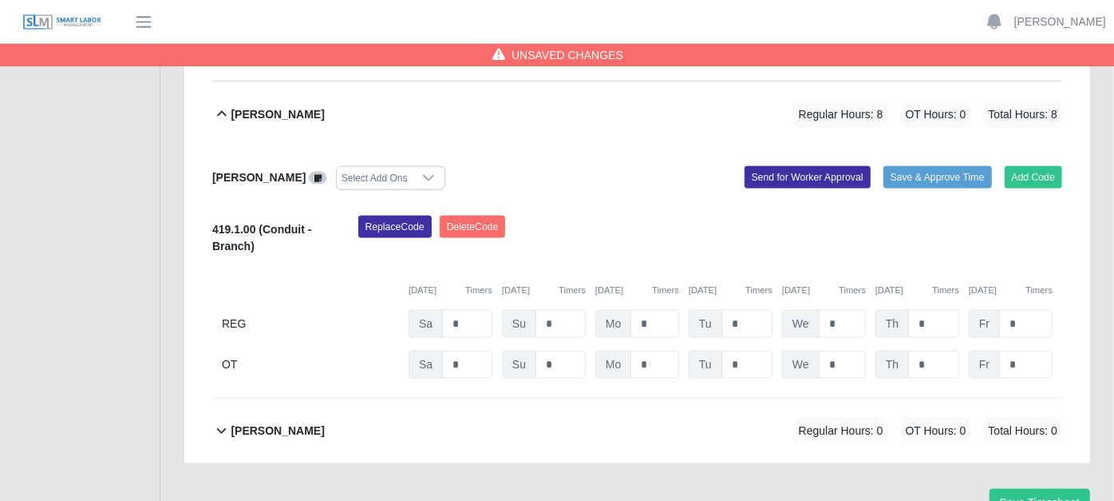
scroll to position [5058, 0]
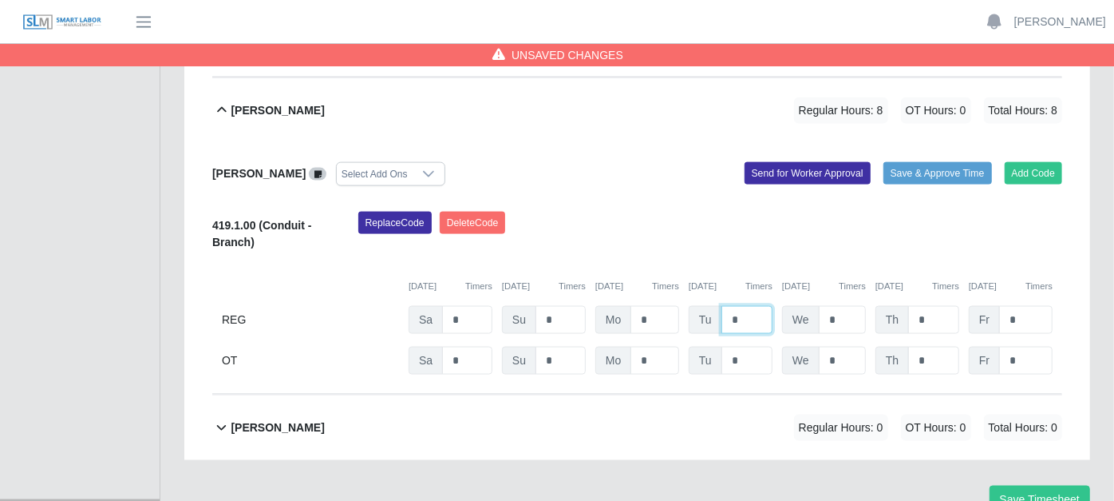
click at [746, 306] on input "*" at bounding box center [747, 320] width 51 height 28
type input "*"
click at [584, 395] on div "William Brown Regular Hours: 0 OT Hours: 0 Total Hours: 0" at bounding box center [647, 427] width 832 height 65
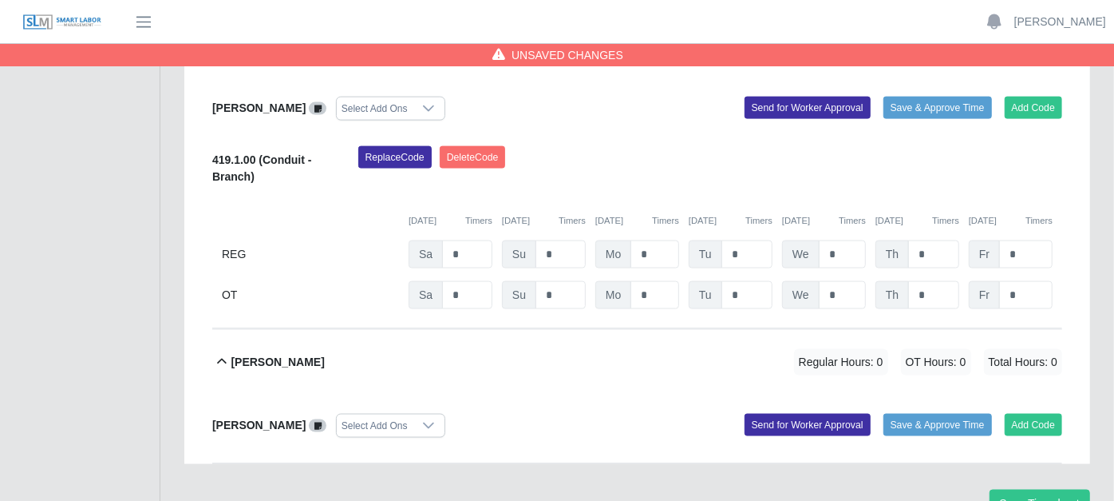
scroll to position [5126, 0]
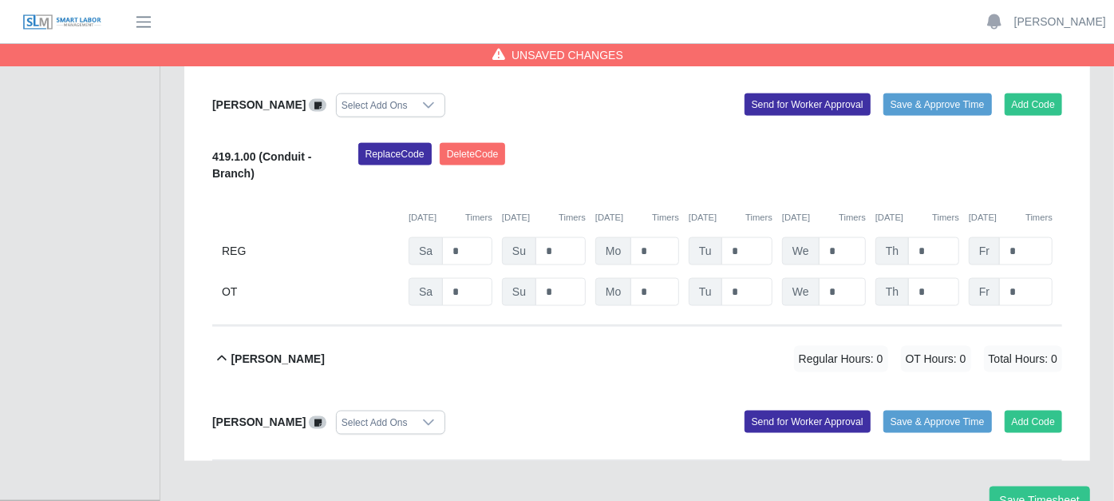
click at [220, 355] on icon at bounding box center [222, 358] width 10 height 6
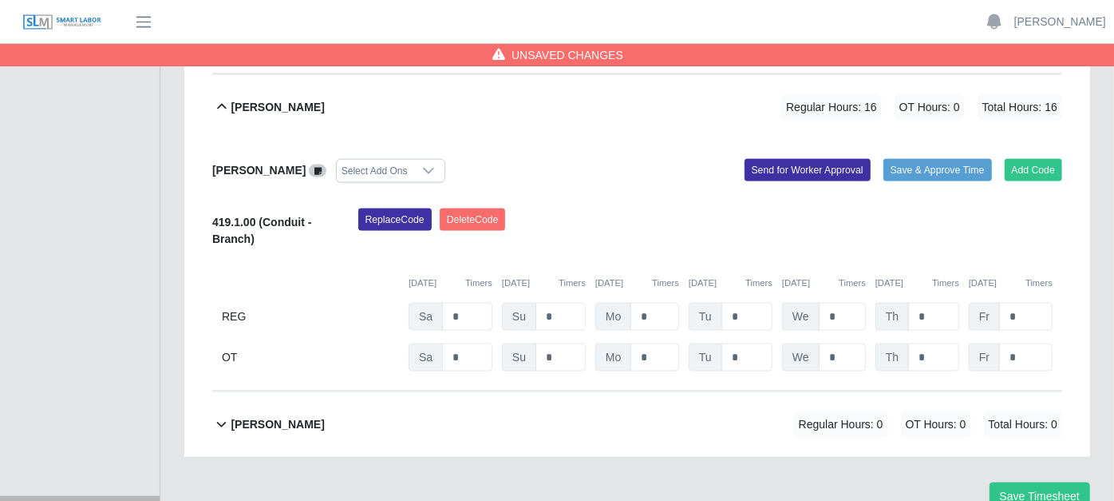
scroll to position [5058, 0]
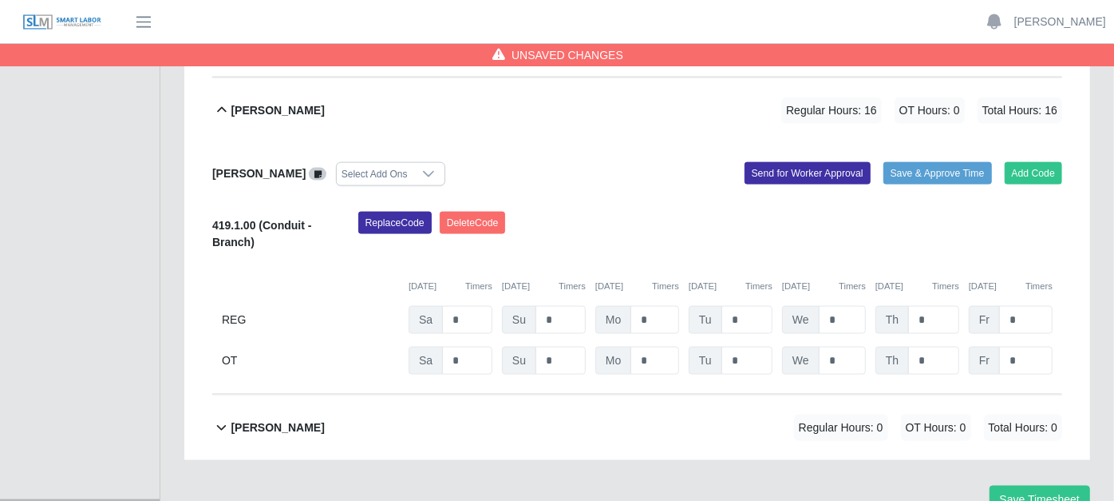
click at [219, 417] on icon at bounding box center [221, 426] width 18 height 19
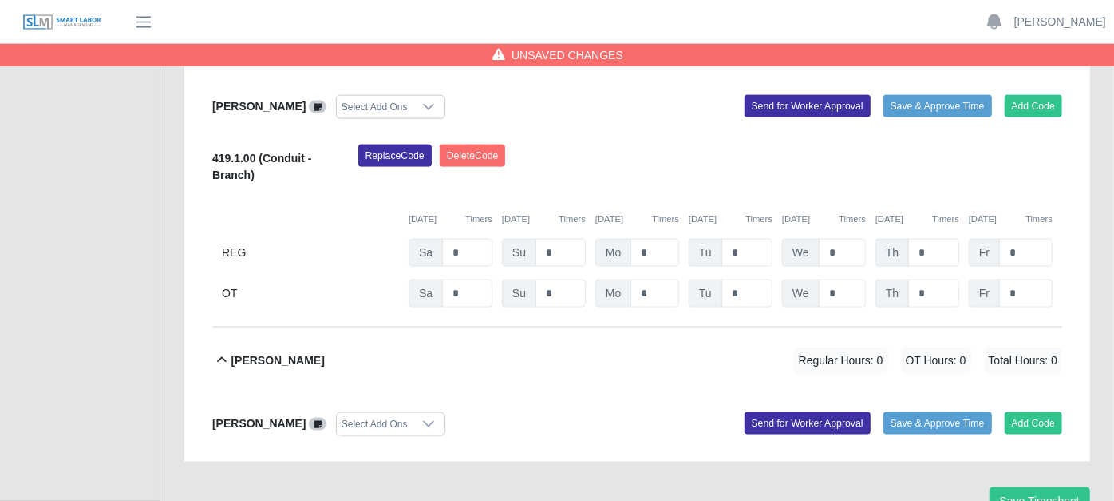
scroll to position [5126, 0]
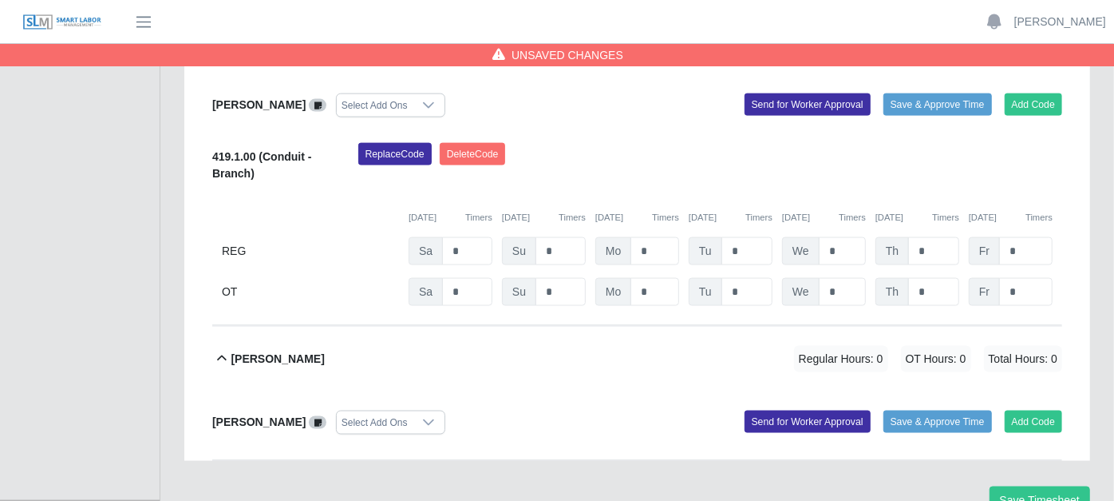
click at [1028, 391] on div "William Brown Select Add Ons Add Code Save & Approve Time Send for Worker Appro…" at bounding box center [637, 425] width 850 height 69
click at [1033, 410] on button "Add Code" at bounding box center [1034, 421] width 58 height 22
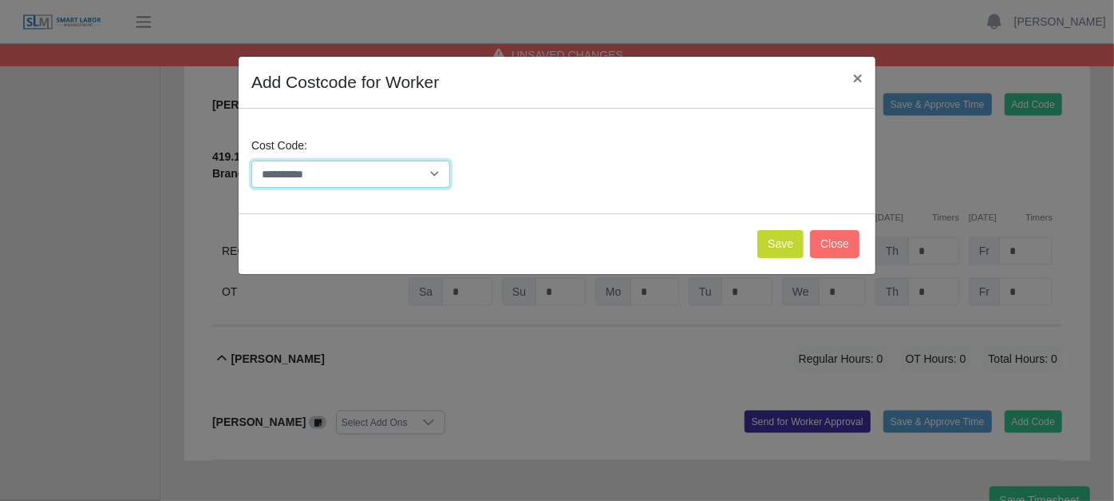
click at [437, 176] on select "**********" at bounding box center [350, 174] width 199 height 28
select select "**********"
click at [251, 160] on select "**********" at bounding box center [350, 174] width 199 height 28
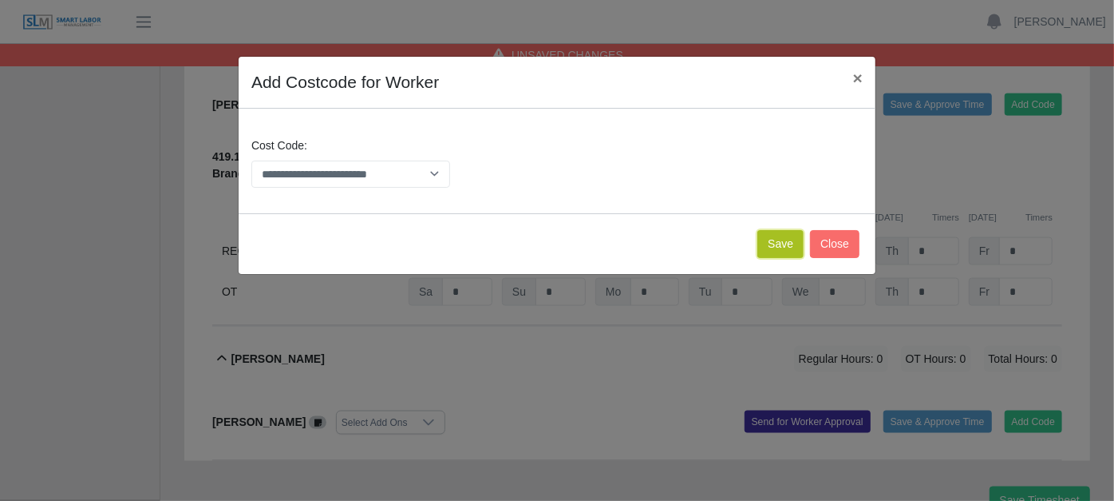
click at [773, 243] on button "Save" at bounding box center [781, 244] width 46 height 28
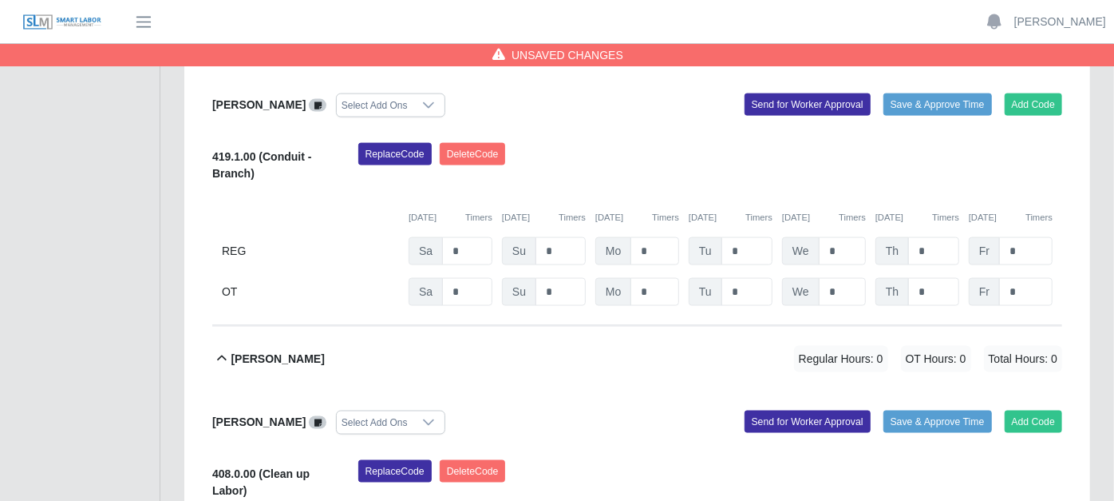
scroll to position [5308, 0]
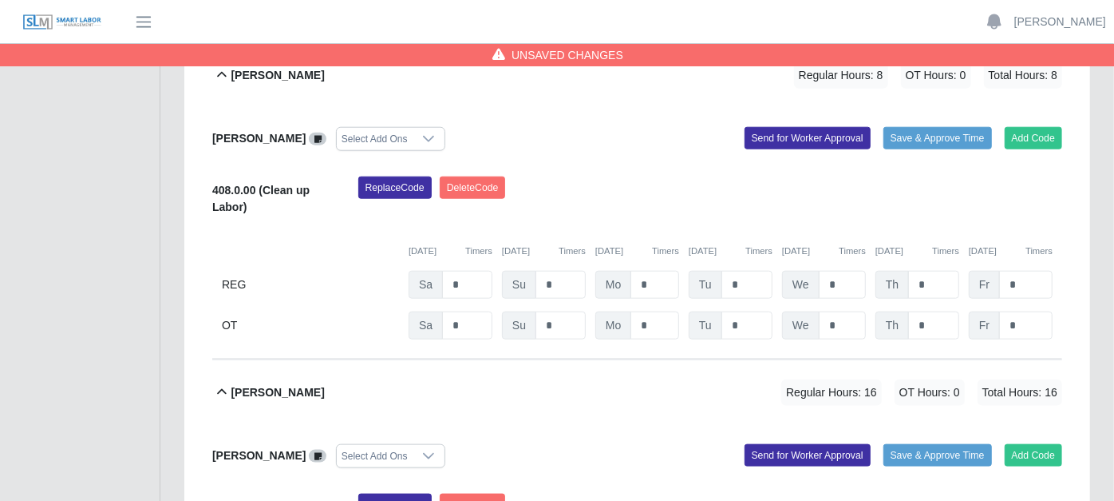
scroll to position [4687, 0]
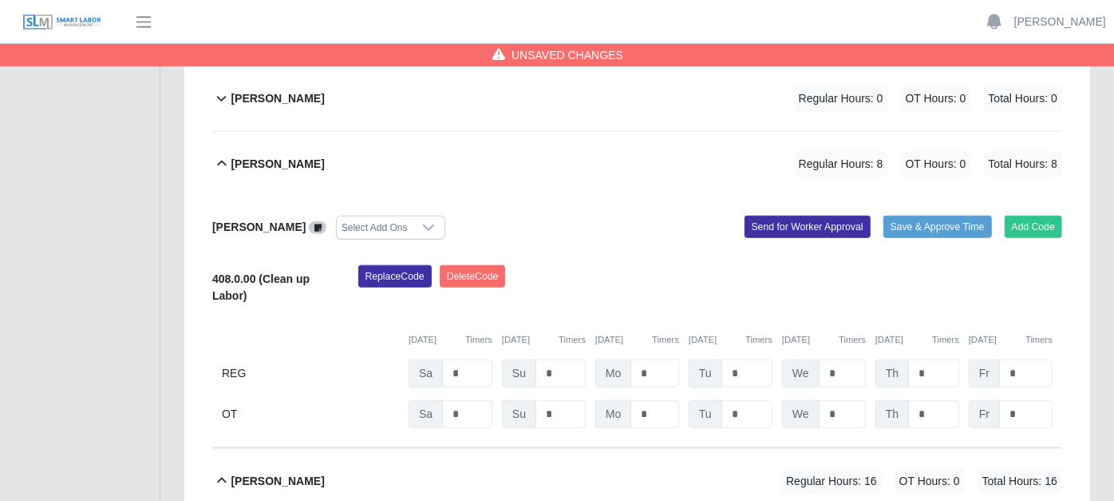
type input "*"
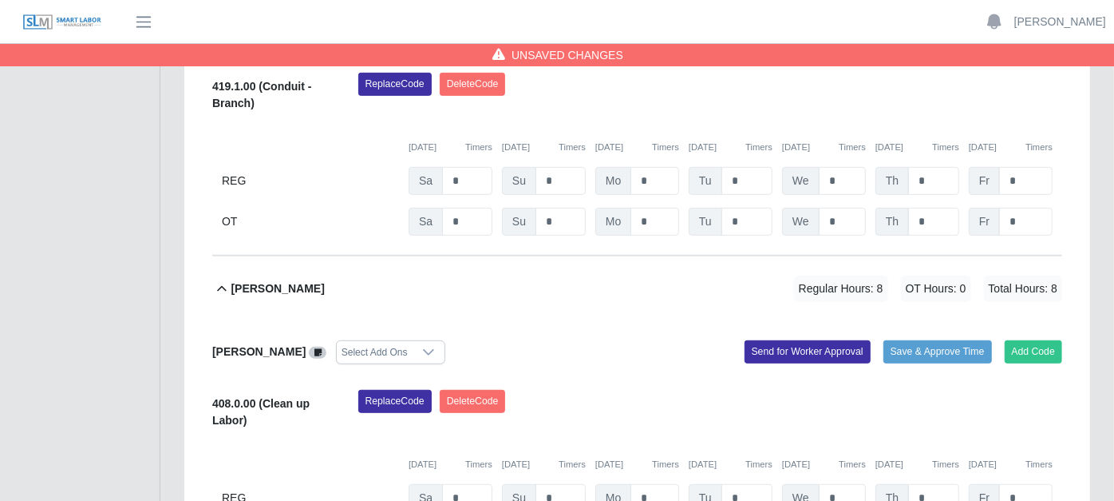
scroll to position [4155, 0]
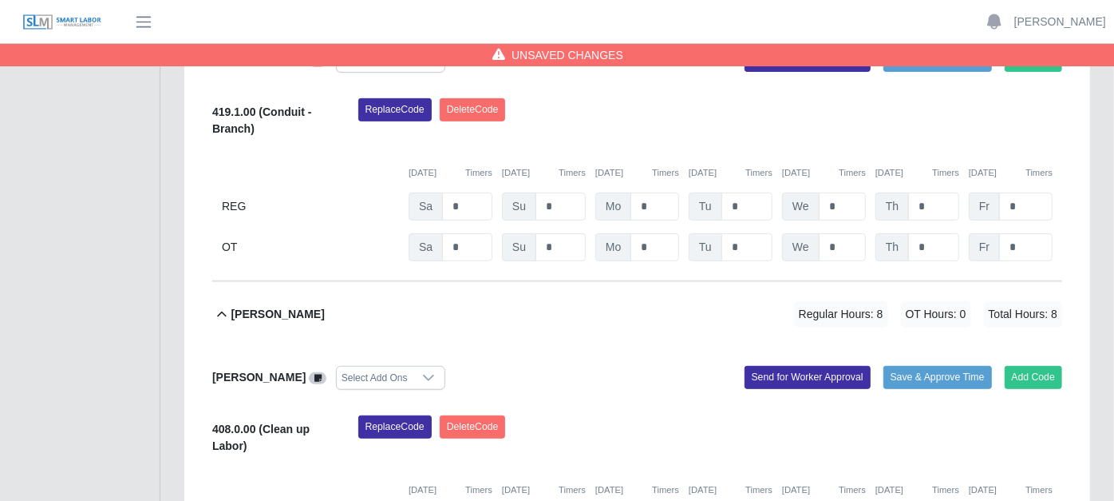
drag, startPoint x: 690, startPoint y: 499, endPoint x: 560, endPoint y: 292, distance: 243.9
click at [560, 291] on div "Raymond Lueg Regular Hours: 8 OT Hours: 0 Total Hours: 8" at bounding box center [647, 314] width 832 height 65
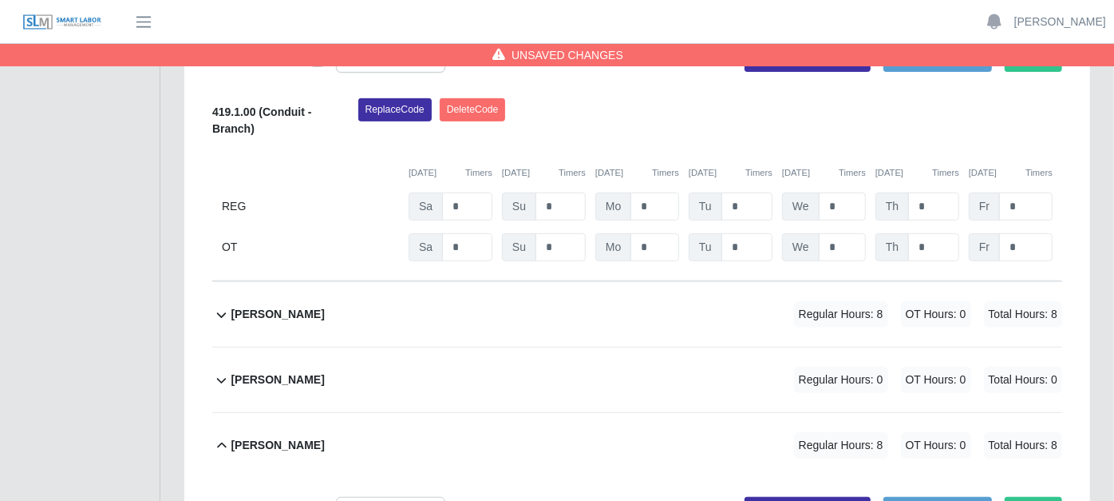
click at [223, 441] on icon at bounding box center [222, 444] width 10 height 6
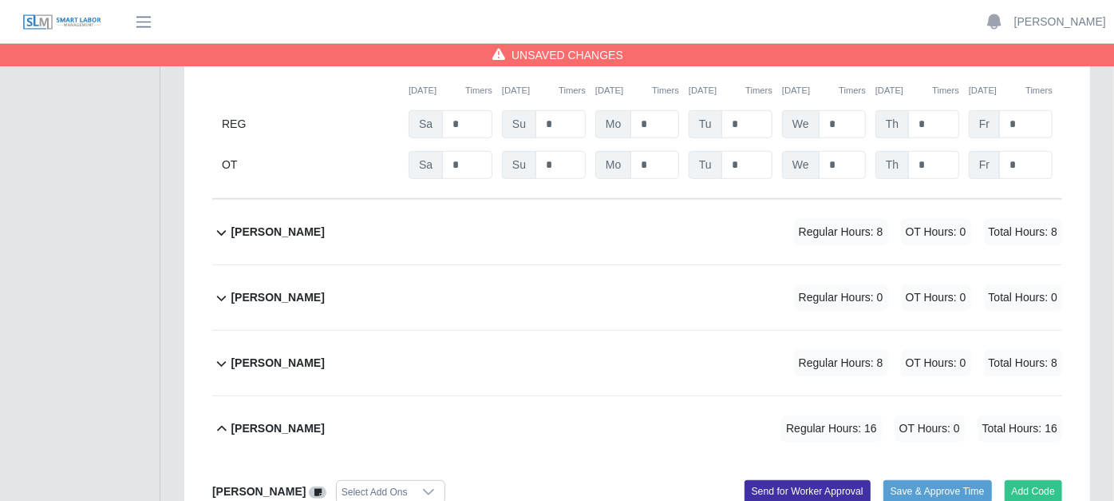
scroll to position [4333, 0]
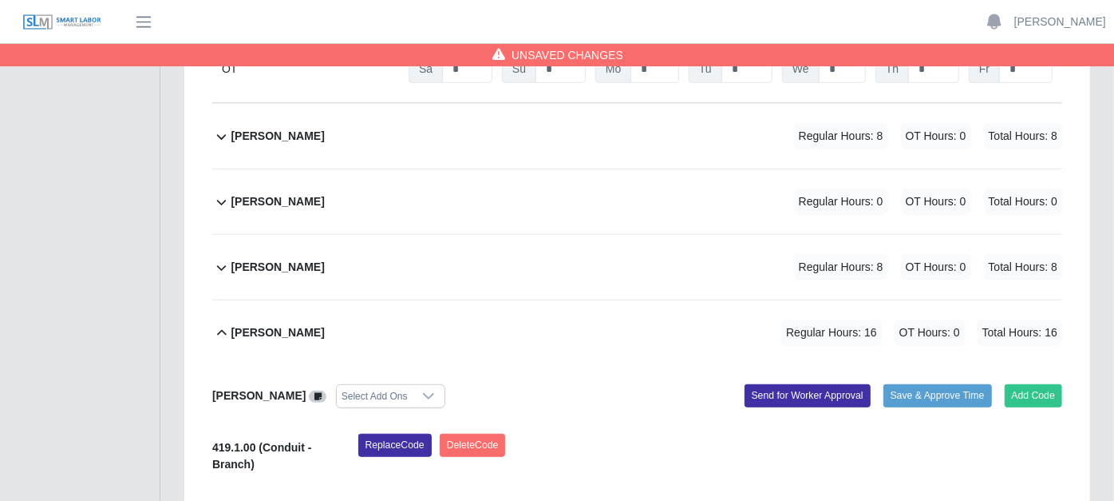
click at [220, 323] on icon at bounding box center [221, 332] width 18 height 19
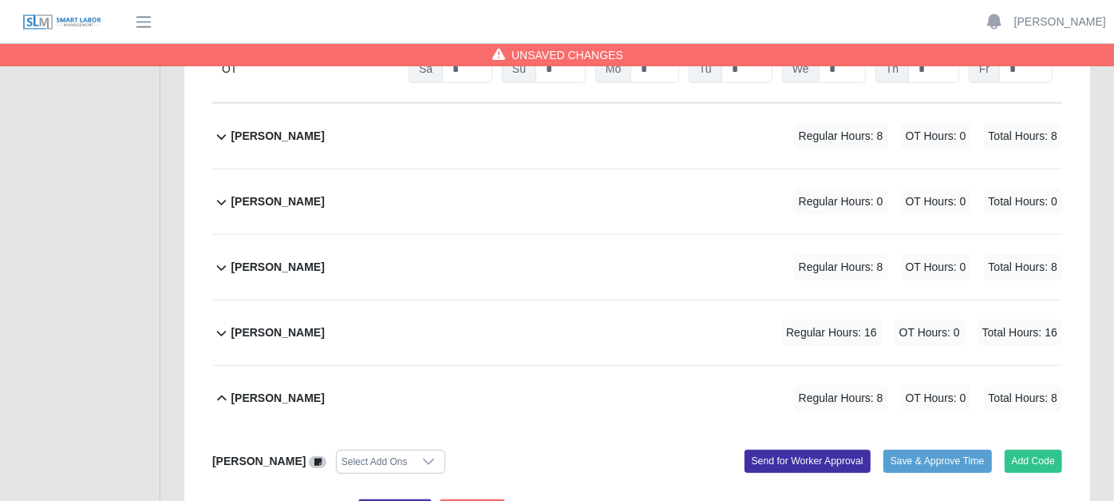
click at [225, 389] on icon at bounding box center [221, 398] width 18 height 19
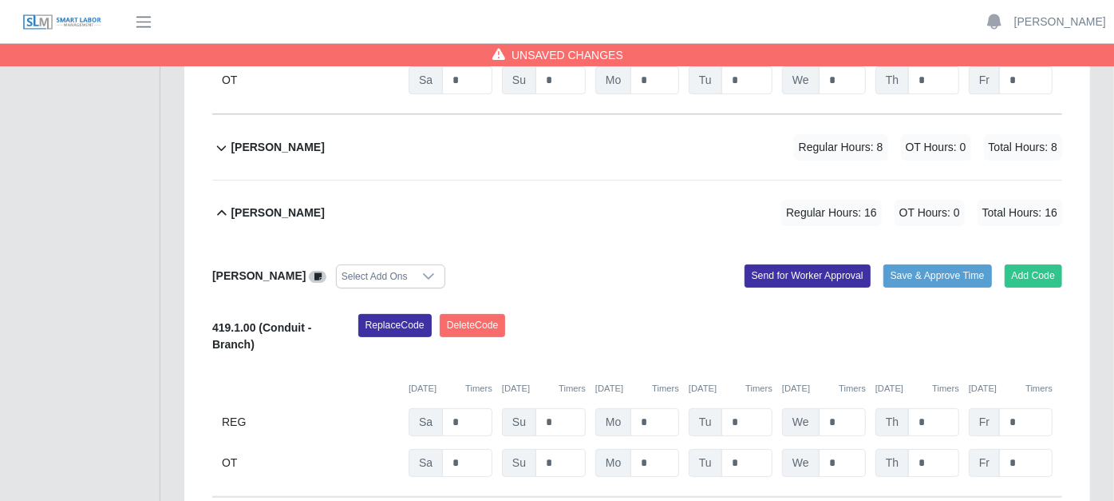
scroll to position [3886, 0]
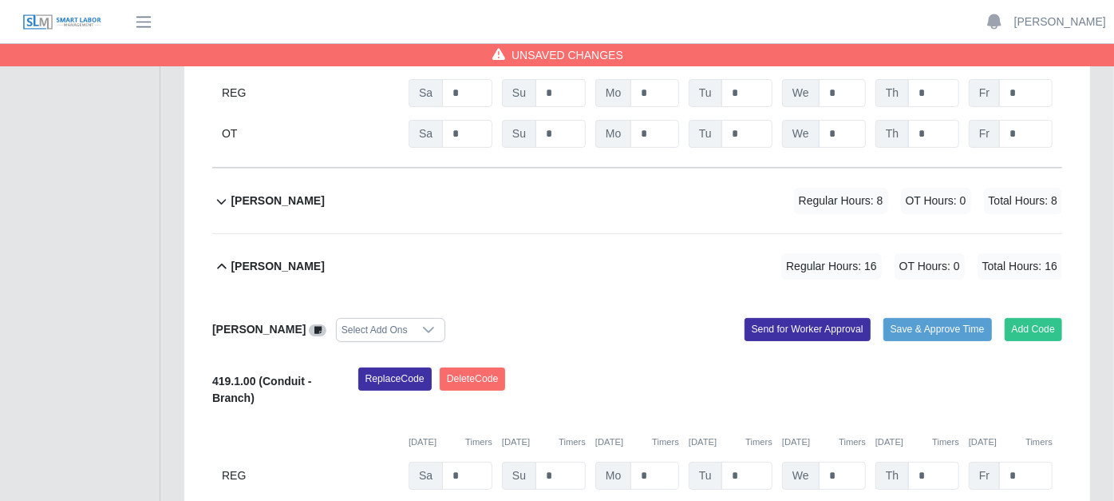
click at [221, 257] on icon at bounding box center [221, 266] width 18 height 19
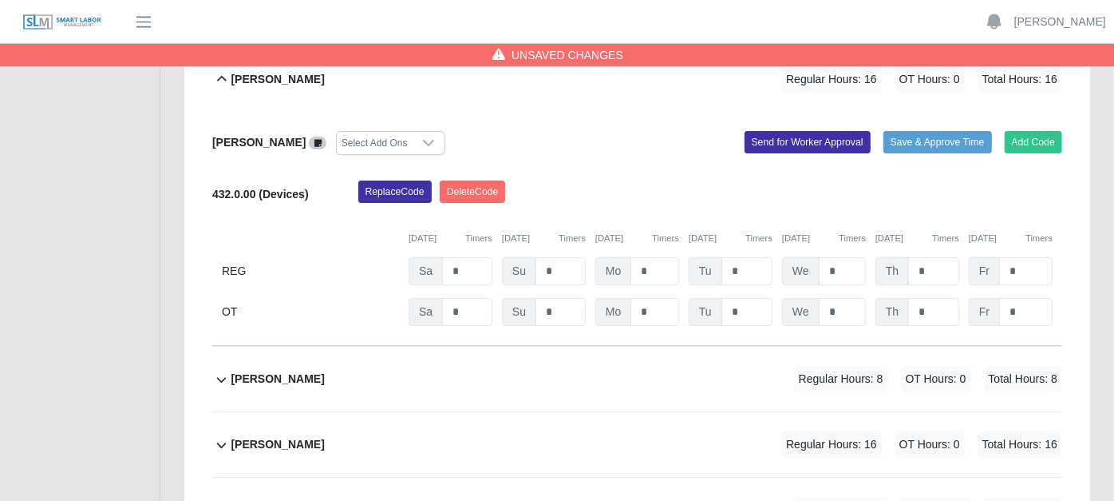
scroll to position [3619, 0]
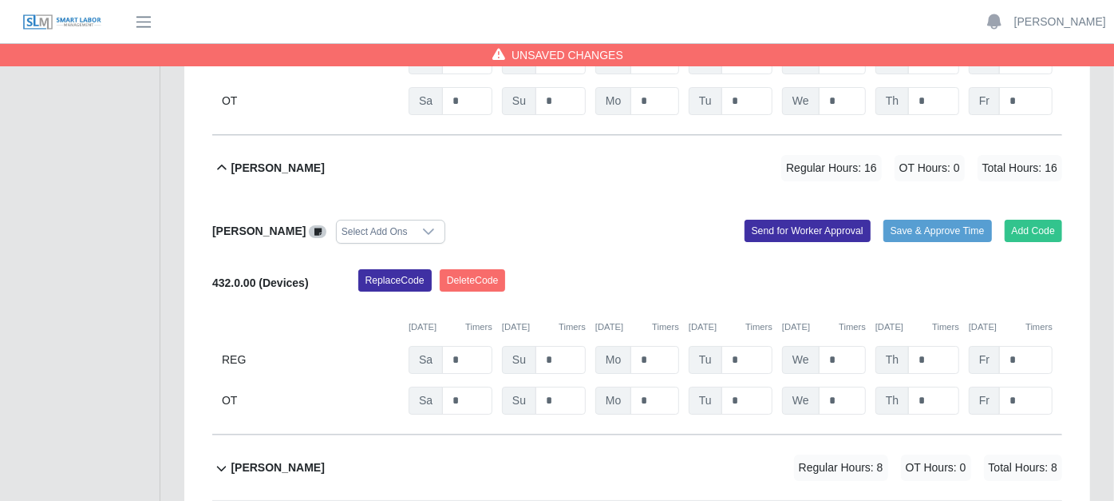
click at [223, 458] on icon at bounding box center [221, 467] width 18 height 19
click at [226, 158] on icon at bounding box center [221, 167] width 18 height 19
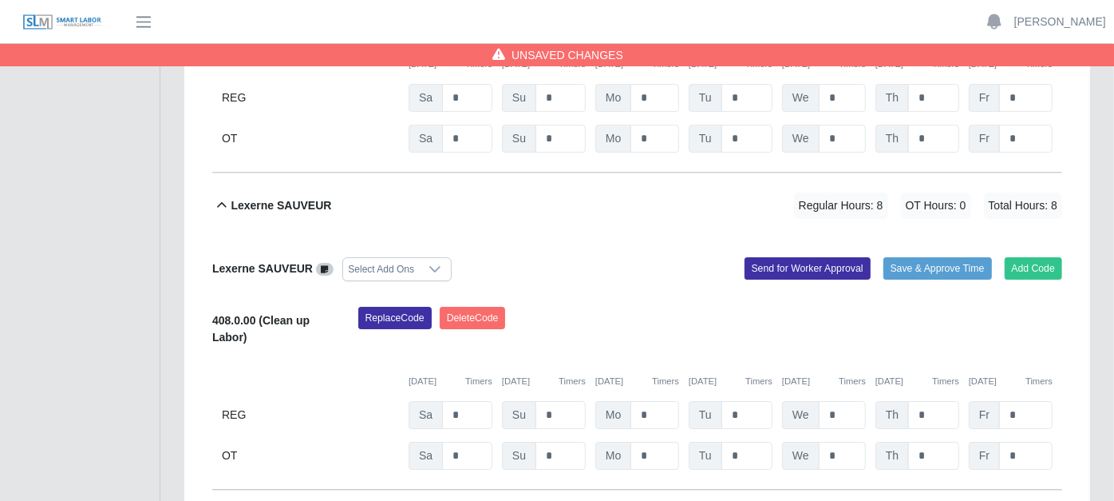
scroll to position [3176, 0]
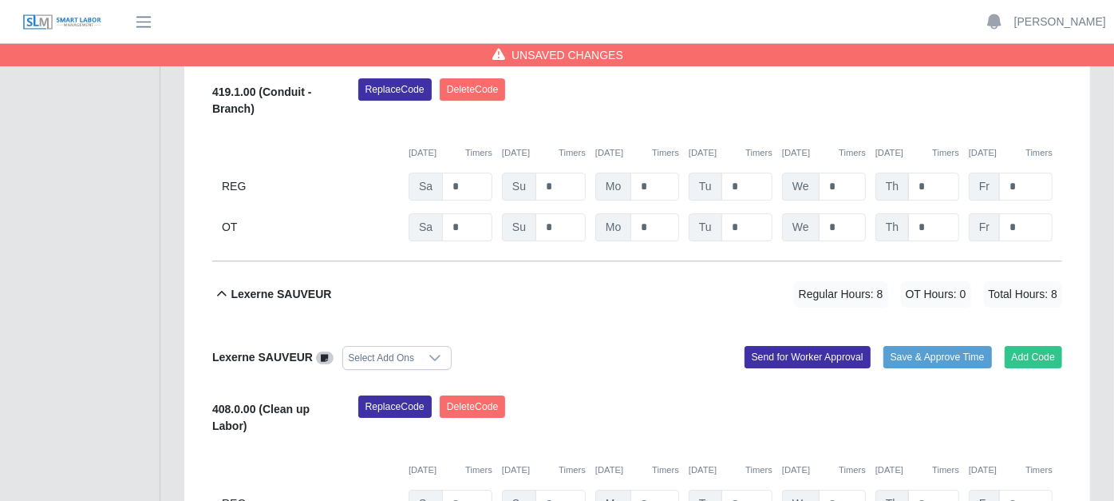
click at [224, 284] on icon at bounding box center [221, 293] width 18 height 19
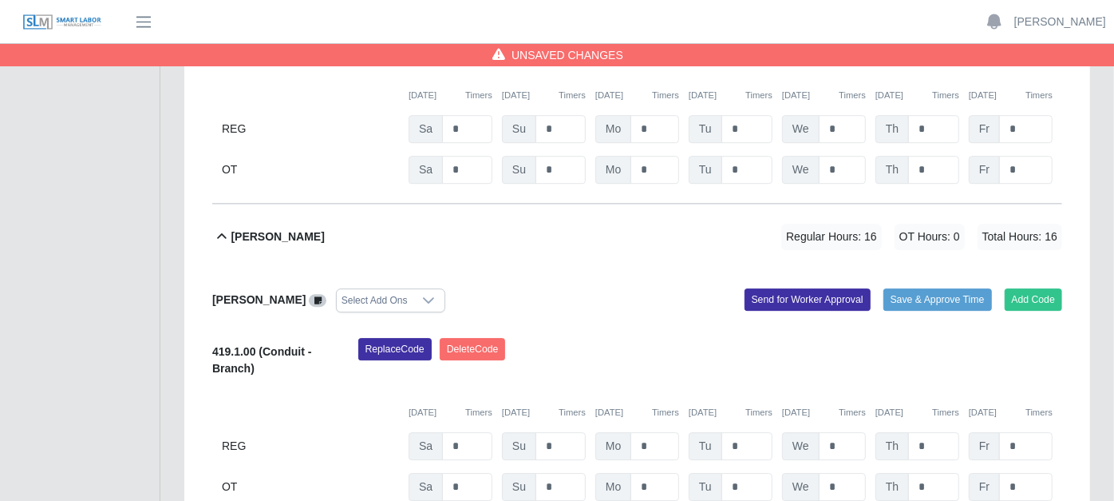
scroll to position [2910, 0]
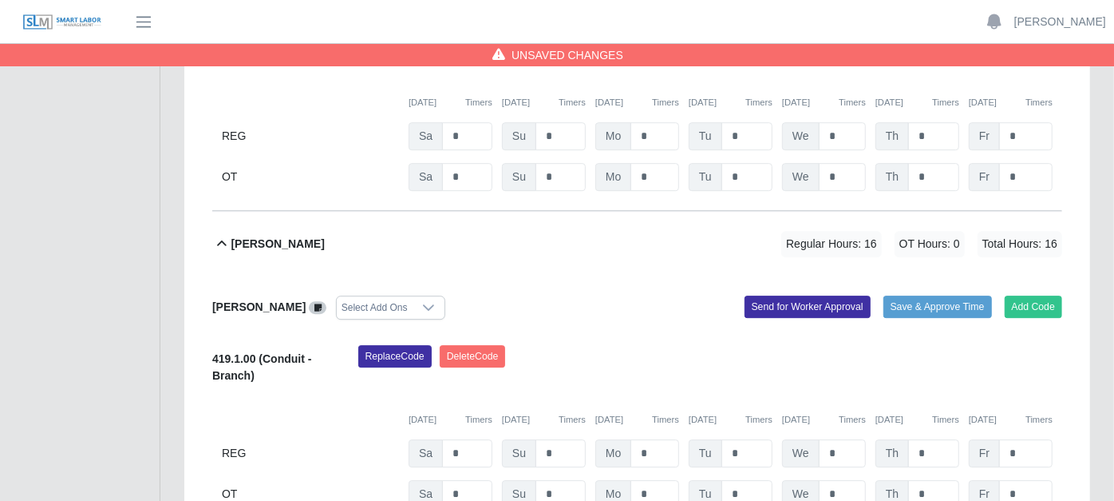
click at [224, 234] on icon at bounding box center [221, 243] width 18 height 19
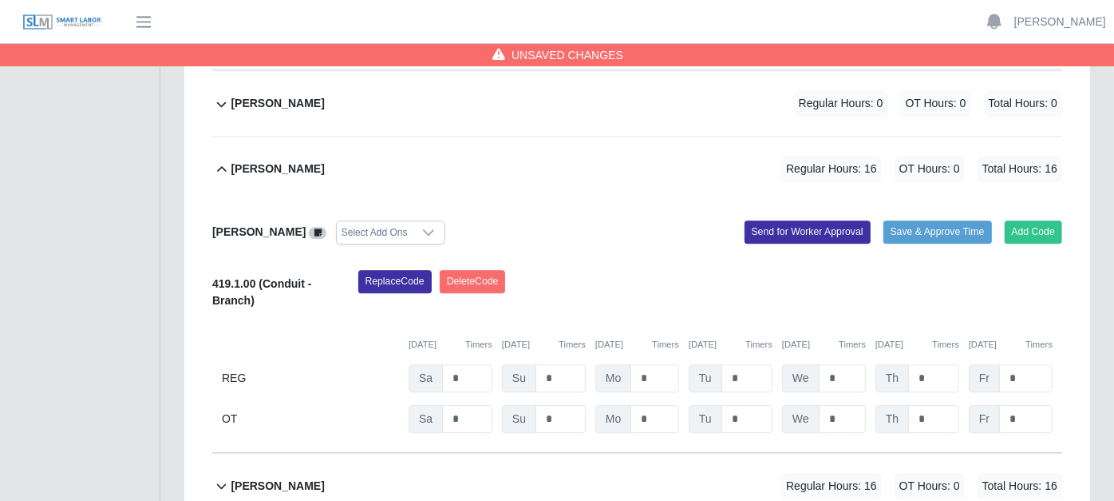
scroll to position [2644, 0]
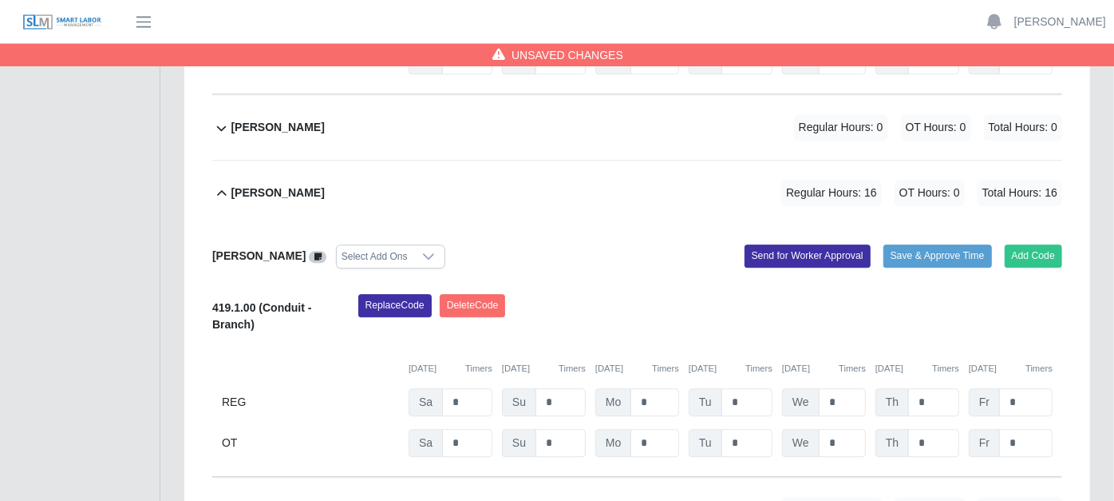
click at [216, 184] on icon at bounding box center [221, 193] width 18 height 19
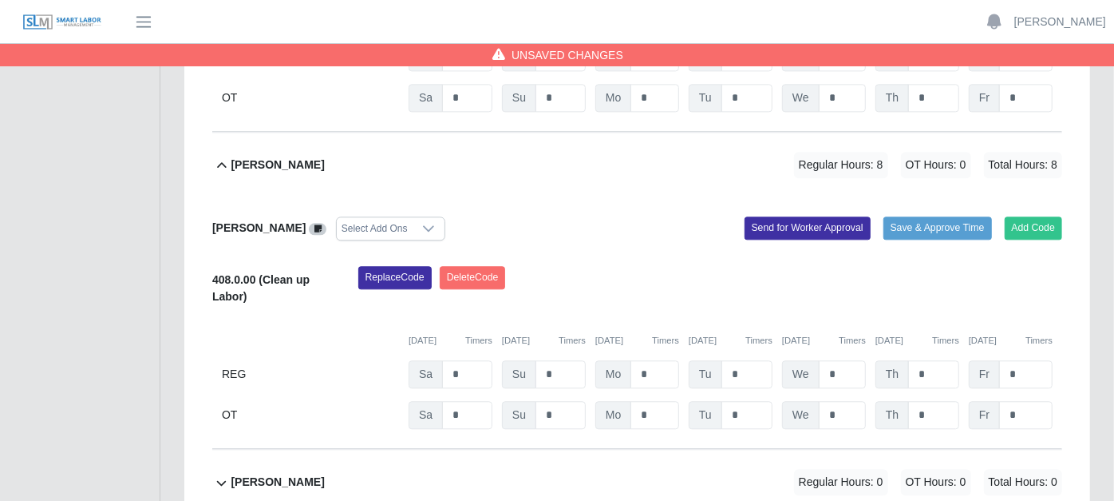
scroll to position [2201, 0]
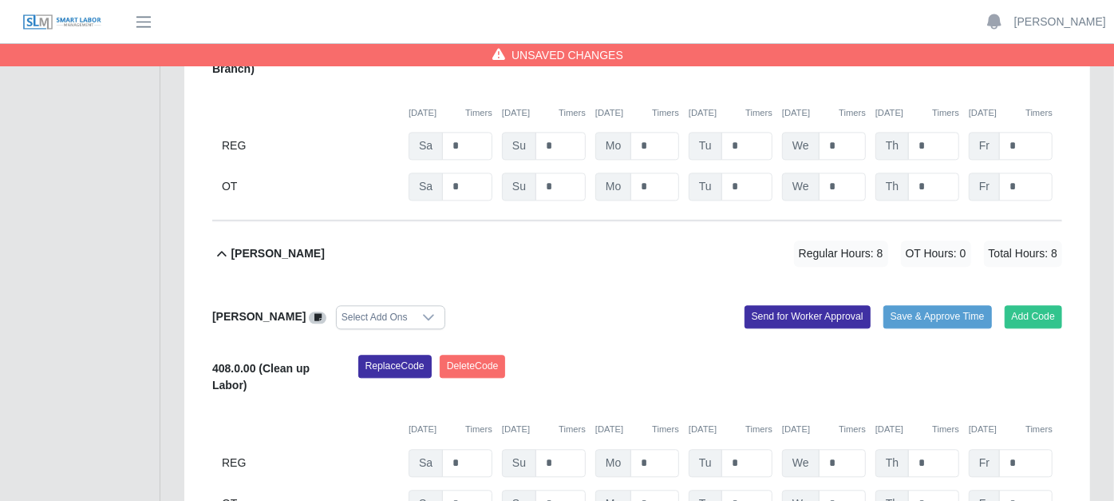
click at [221, 244] on icon at bounding box center [221, 253] width 18 height 19
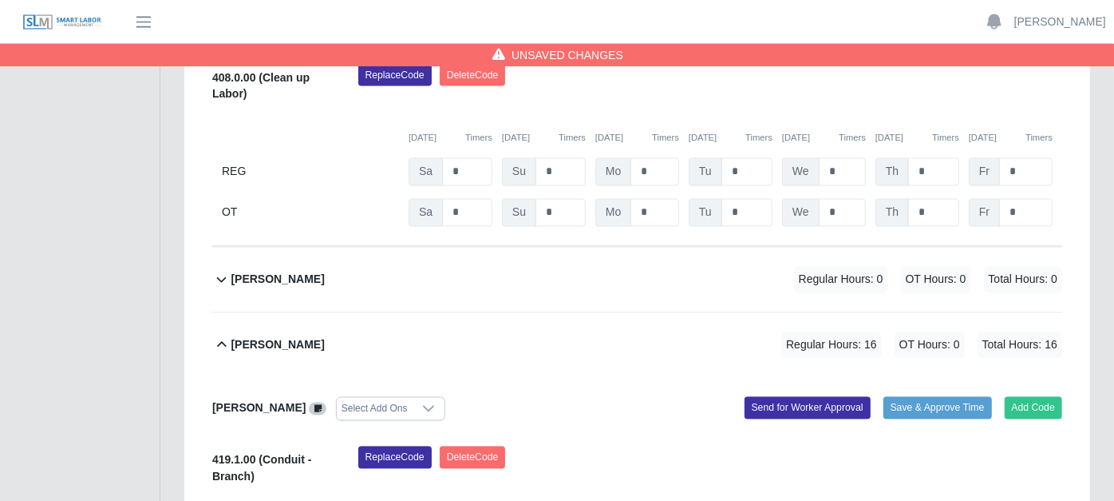
scroll to position [1757, 0]
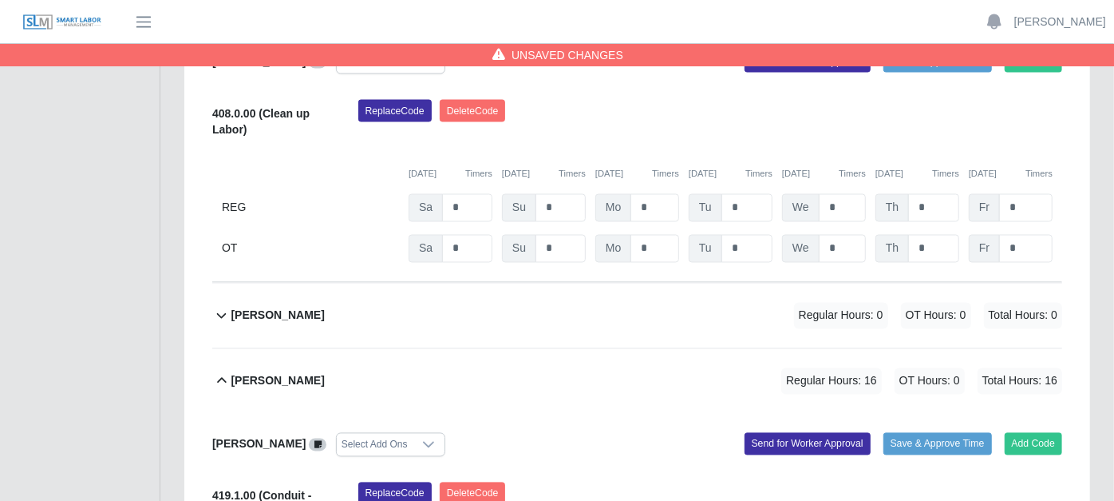
click at [225, 371] on icon at bounding box center [221, 380] width 18 height 19
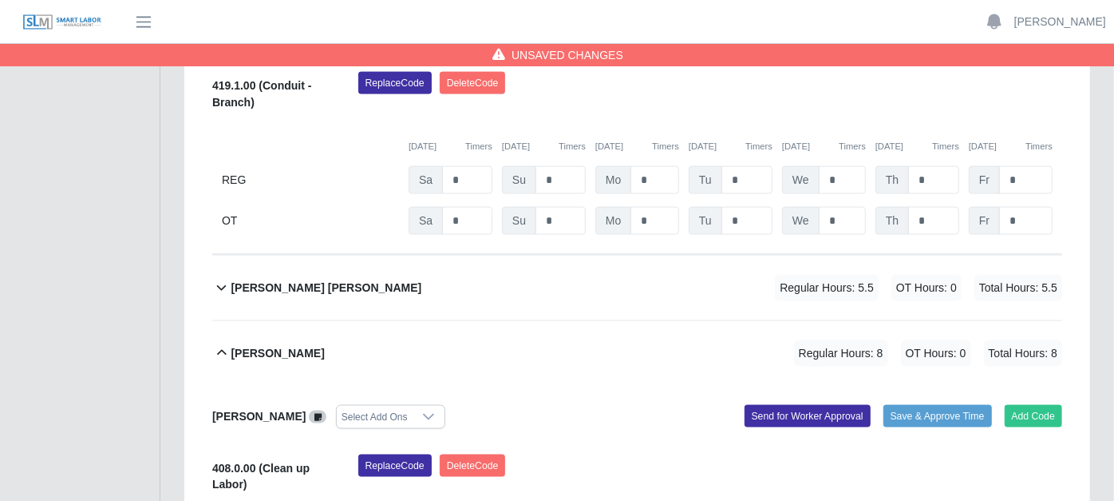
scroll to position [1372, 0]
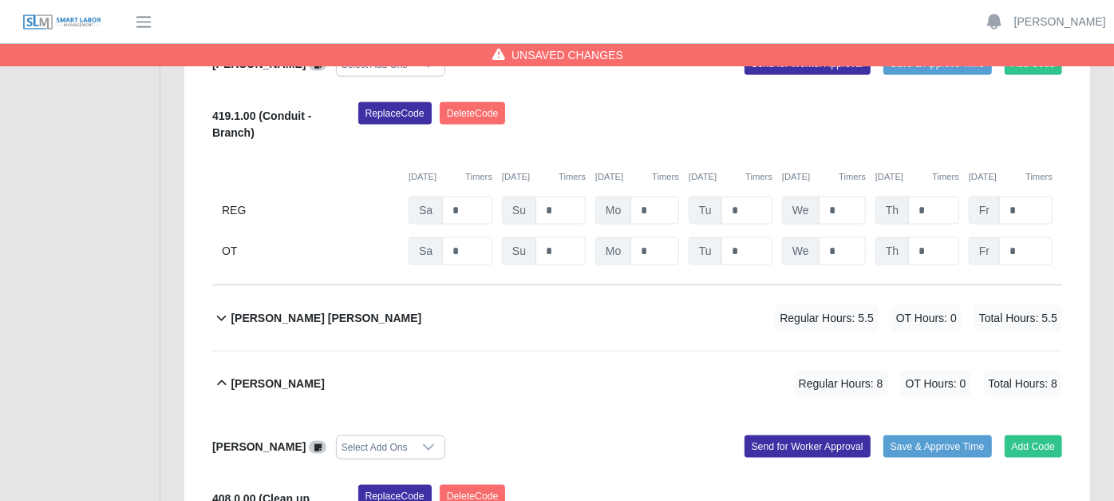
click at [96, 406] on ul "Enterprise Electric LLC. Enterprise Electric LLC. Enterprise Electric LLC. Dash…" at bounding box center [80, 305] width 160 height 3267
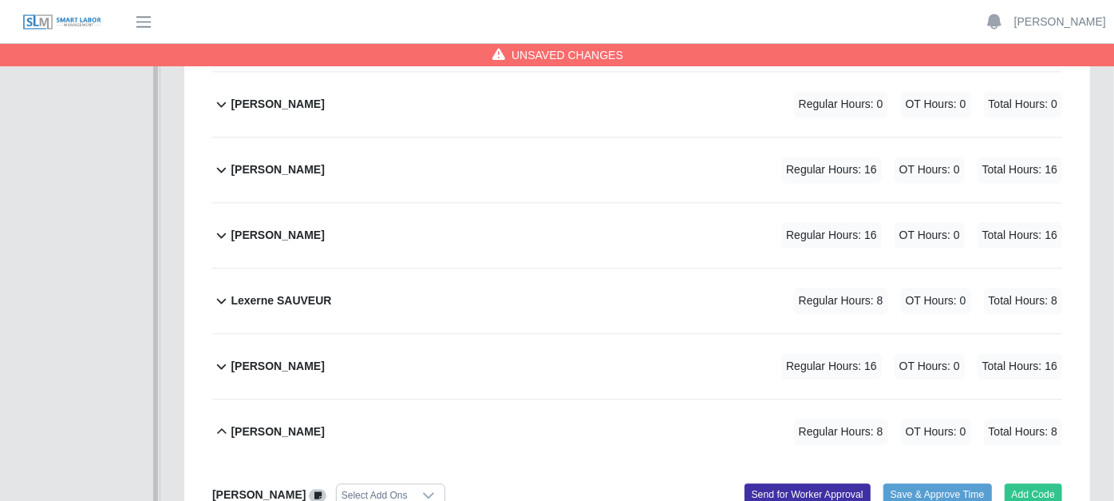
scroll to position [2170, 0]
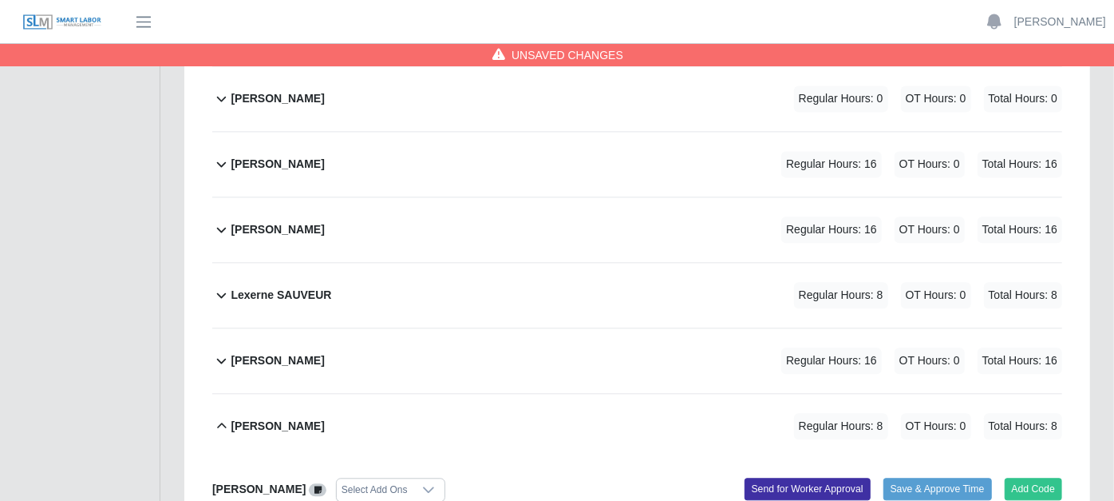
click at [221, 416] on icon at bounding box center [221, 425] width 18 height 19
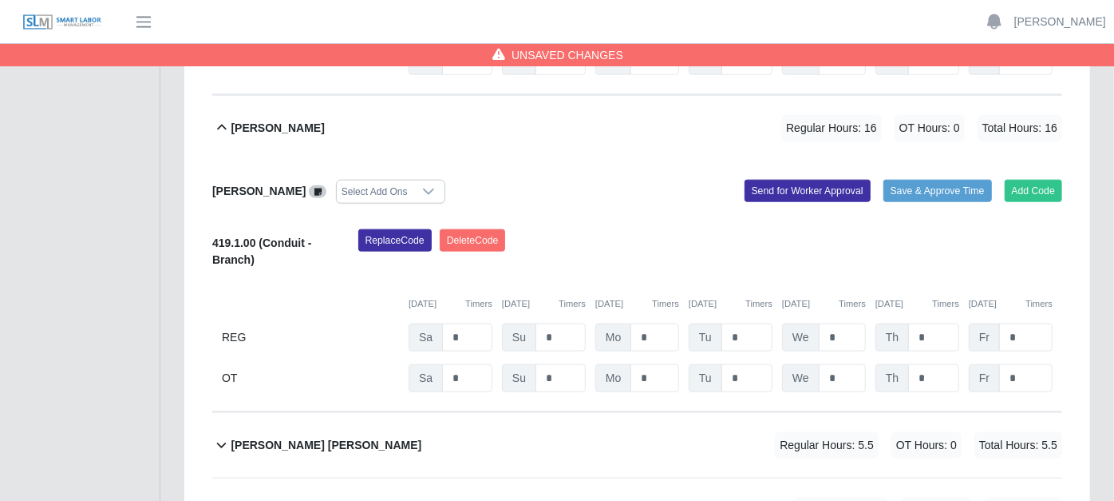
scroll to position [1195, 0]
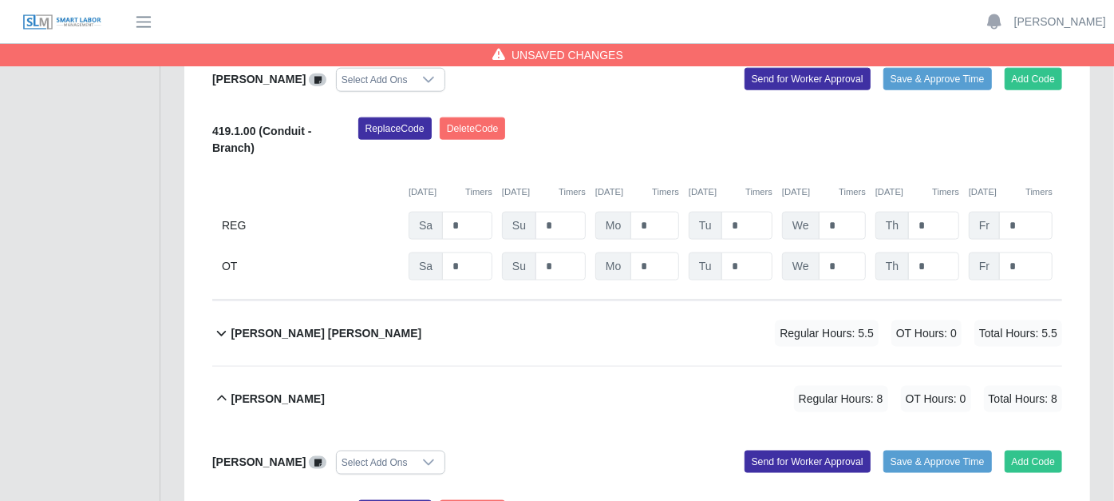
click at [224, 389] on icon at bounding box center [221, 398] width 18 height 19
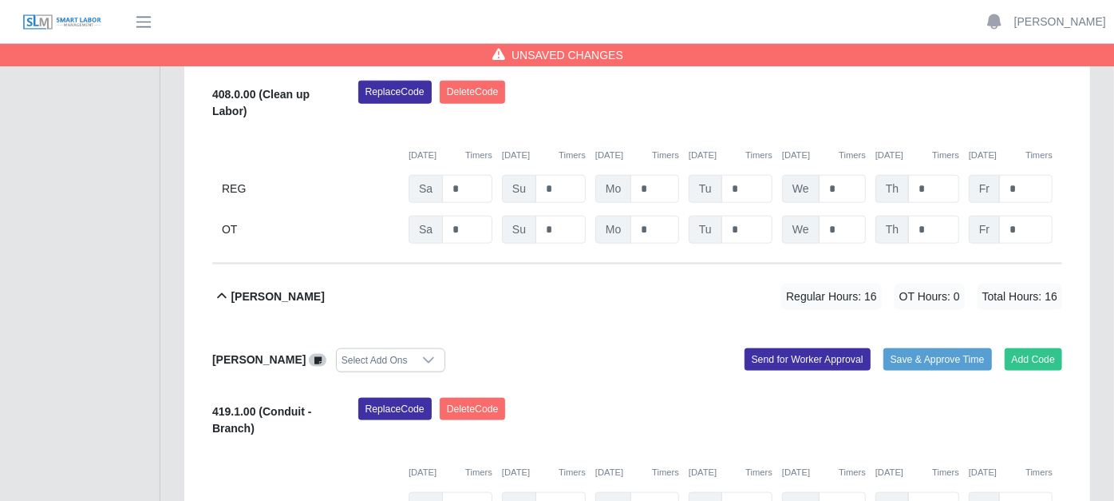
scroll to position [1050, 0]
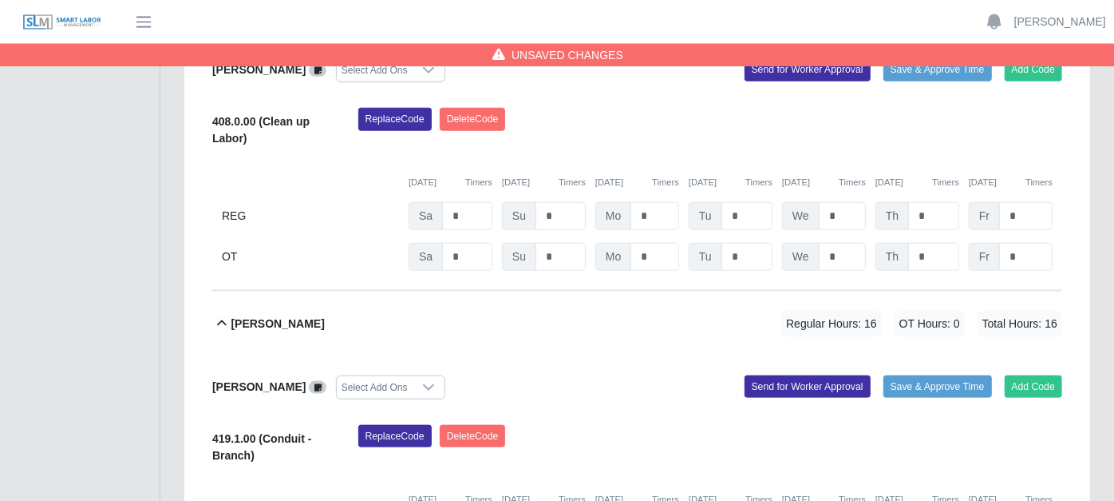
click at [224, 314] on icon at bounding box center [221, 323] width 18 height 19
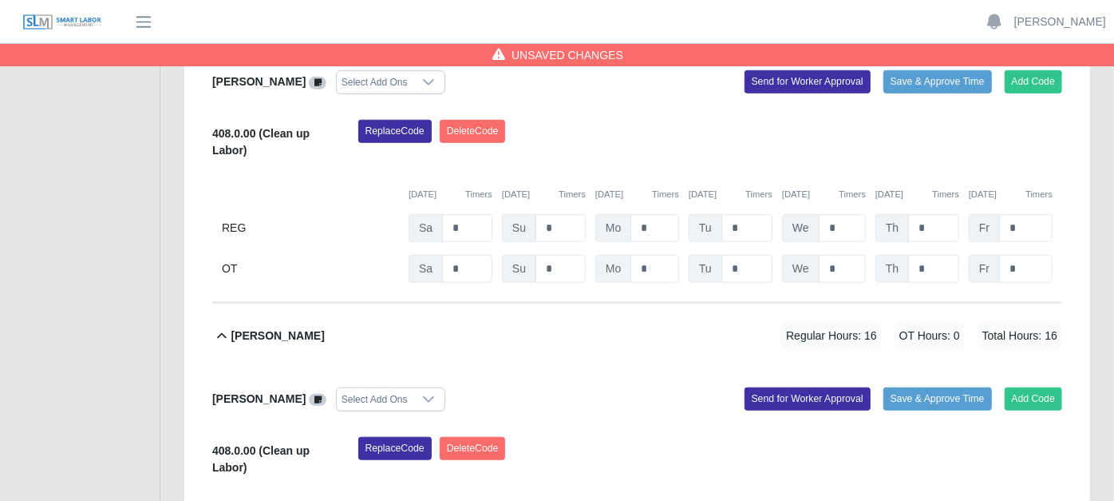
scroll to position [695, 0]
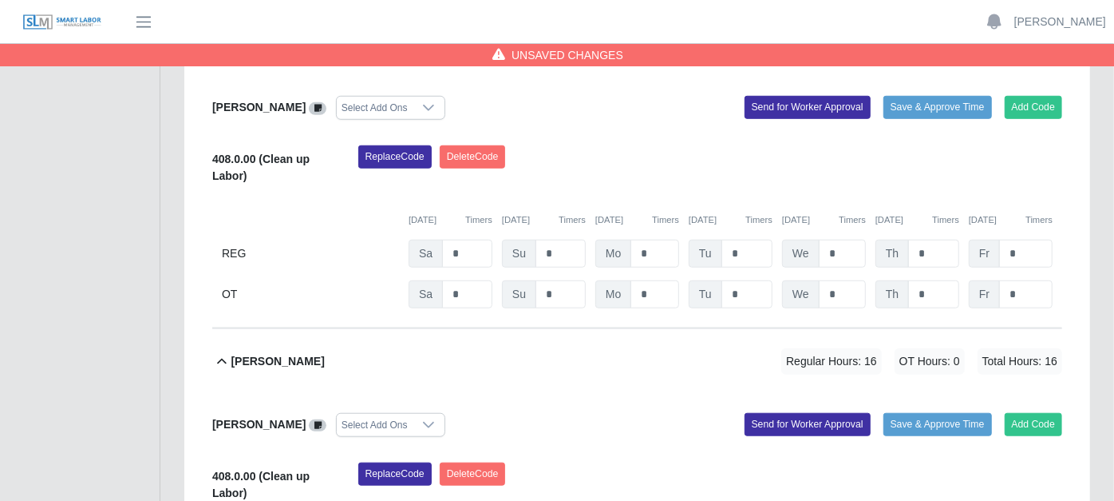
click at [221, 358] on icon at bounding box center [222, 361] width 10 height 6
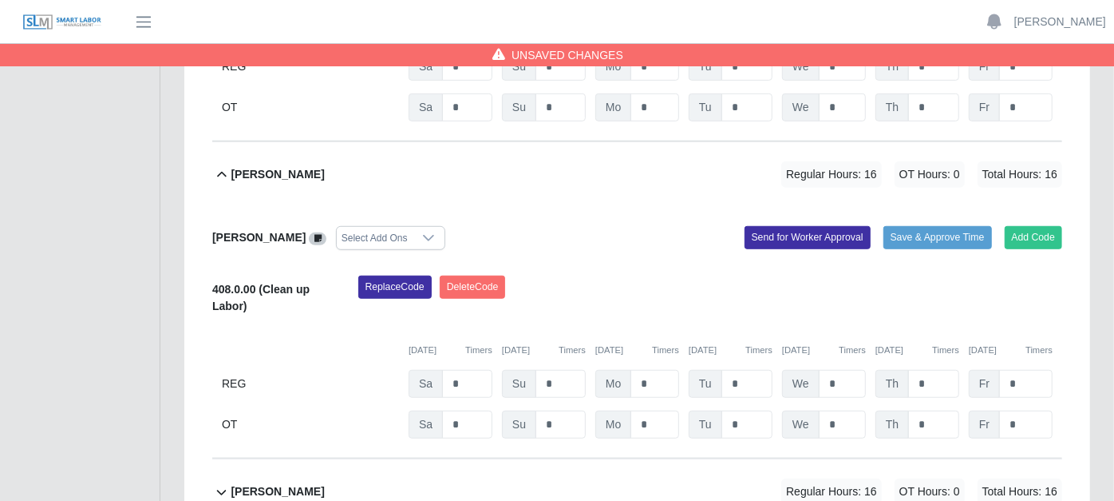
scroll to position [429, 0]
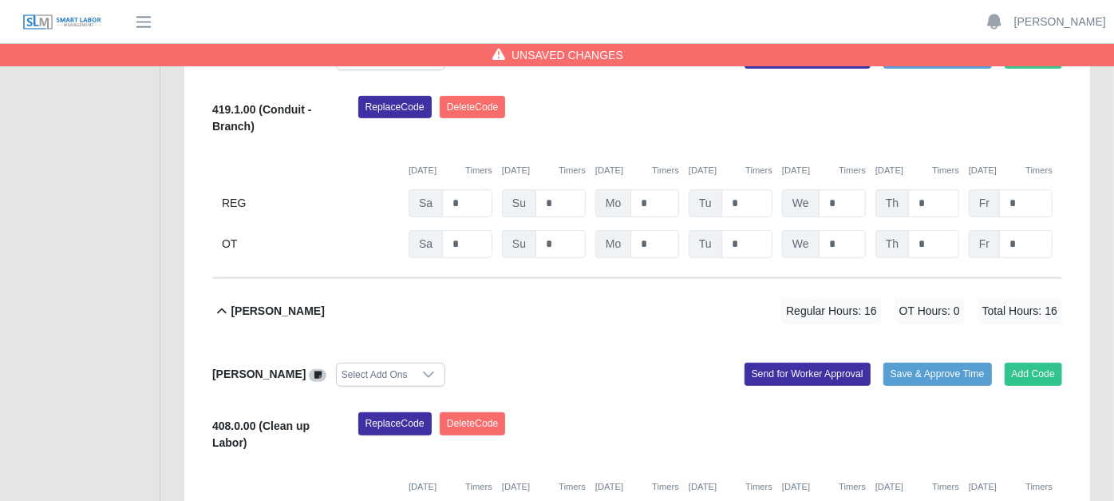
click at [224, 302] on icon at bounding box center [221, 311] width 18 height 19
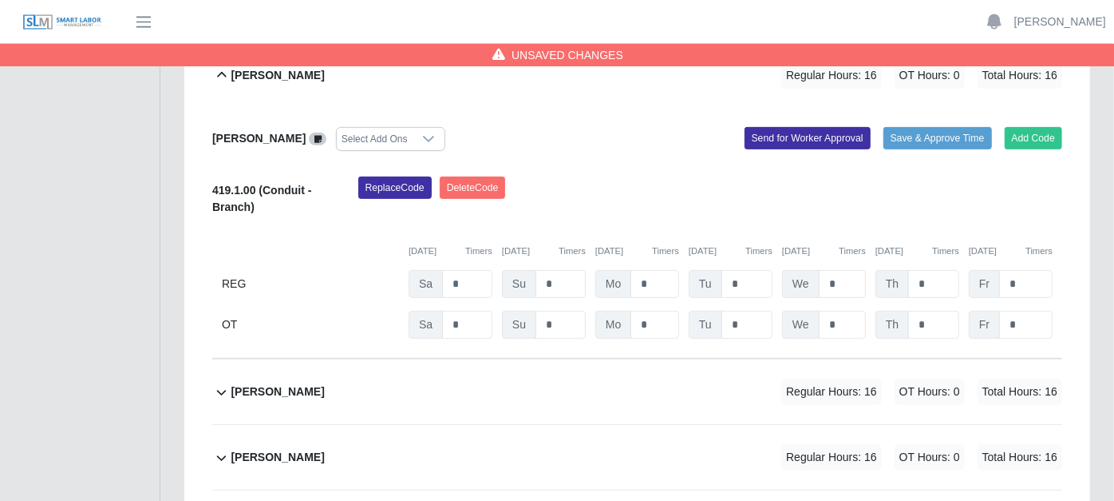
scroll to position [163, 0]
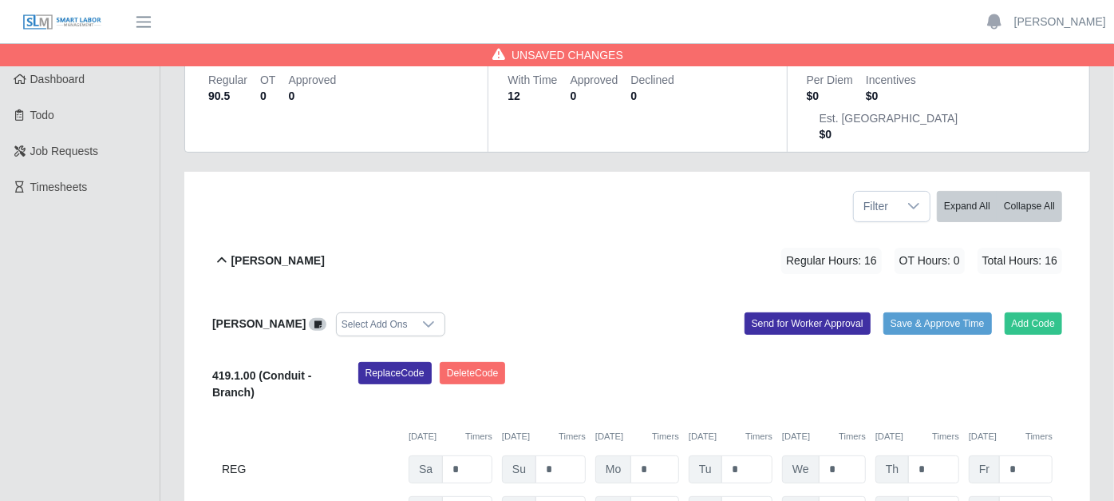
click at [219, 228] on button "Adrian Minondo Regular Hours: 16 OT Hours: 0 Total Hours: 16" at bounding box center [637, 260] width 850 height 65
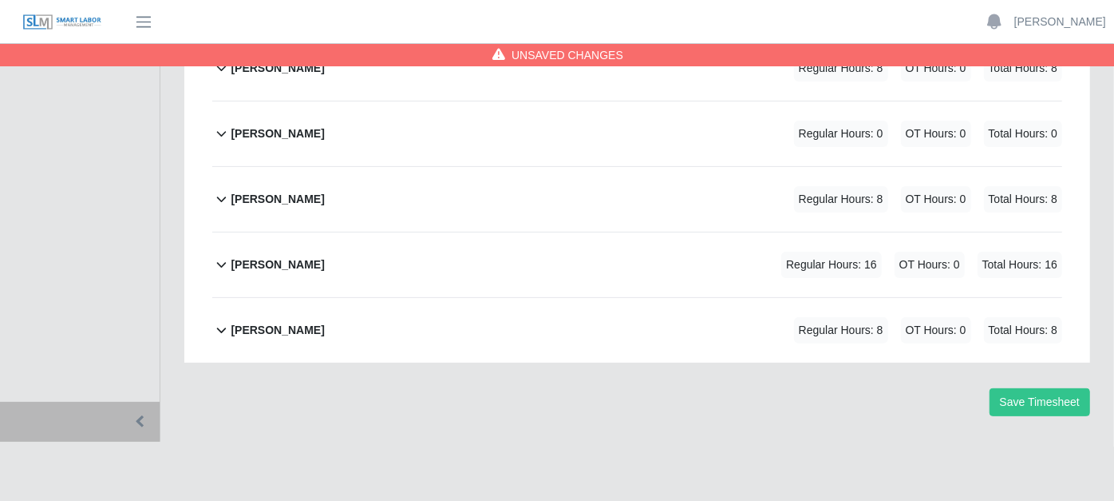
scroll to position [1241, 0]
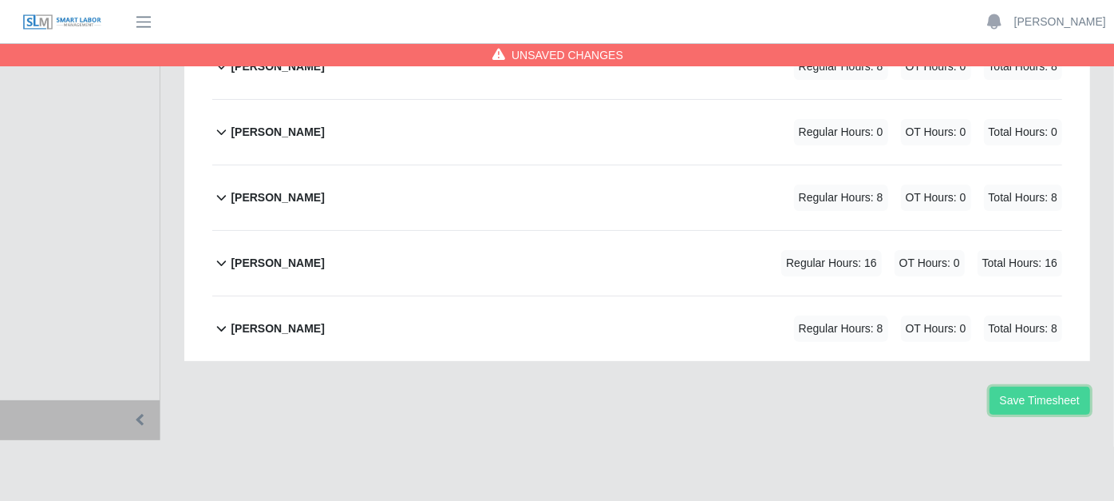
click at [1024, 386] on button "Save Timesheet" at bounding box center [1040, 400] width 101 height 28
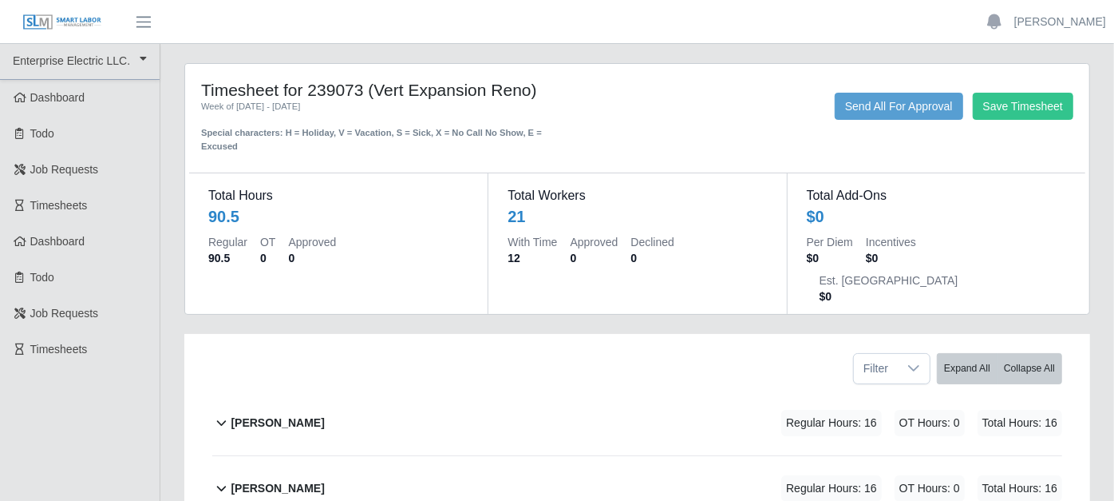
scroll to position [0, 0]
